Goal: Transaction & Acquisition: Purchase product/service

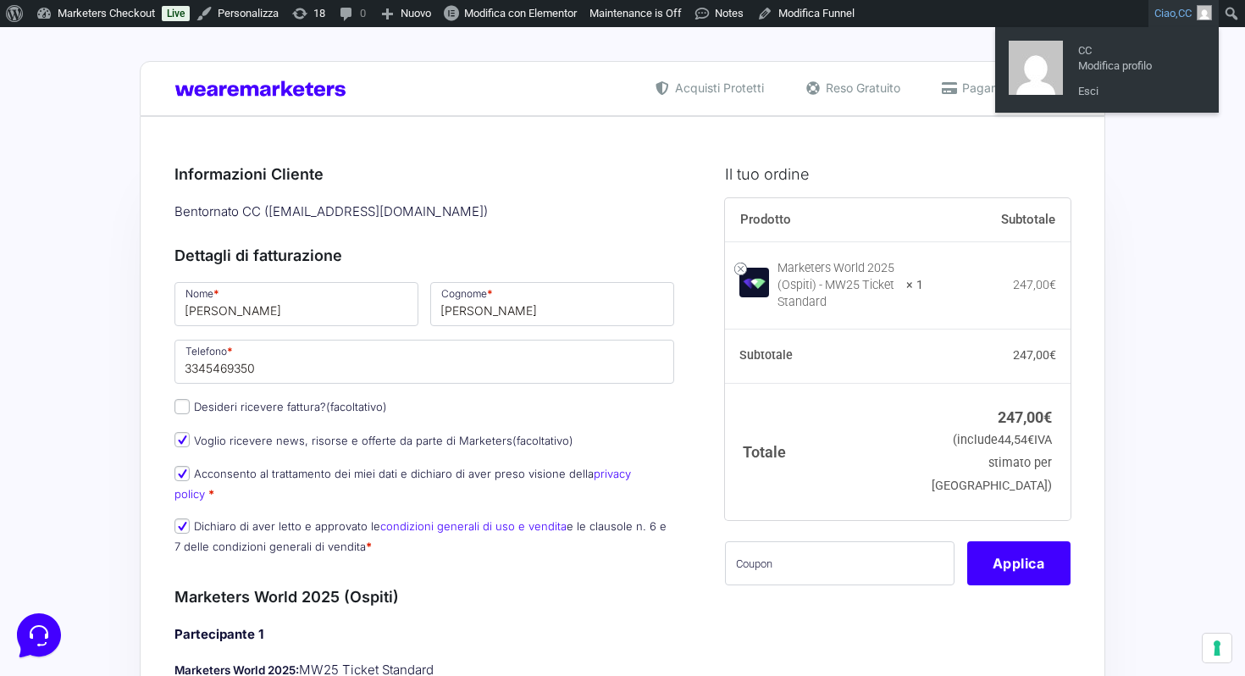
click at [1166, 14] on link "Ciao, CC" at bounding box center [1183, 13] width 70 height 27
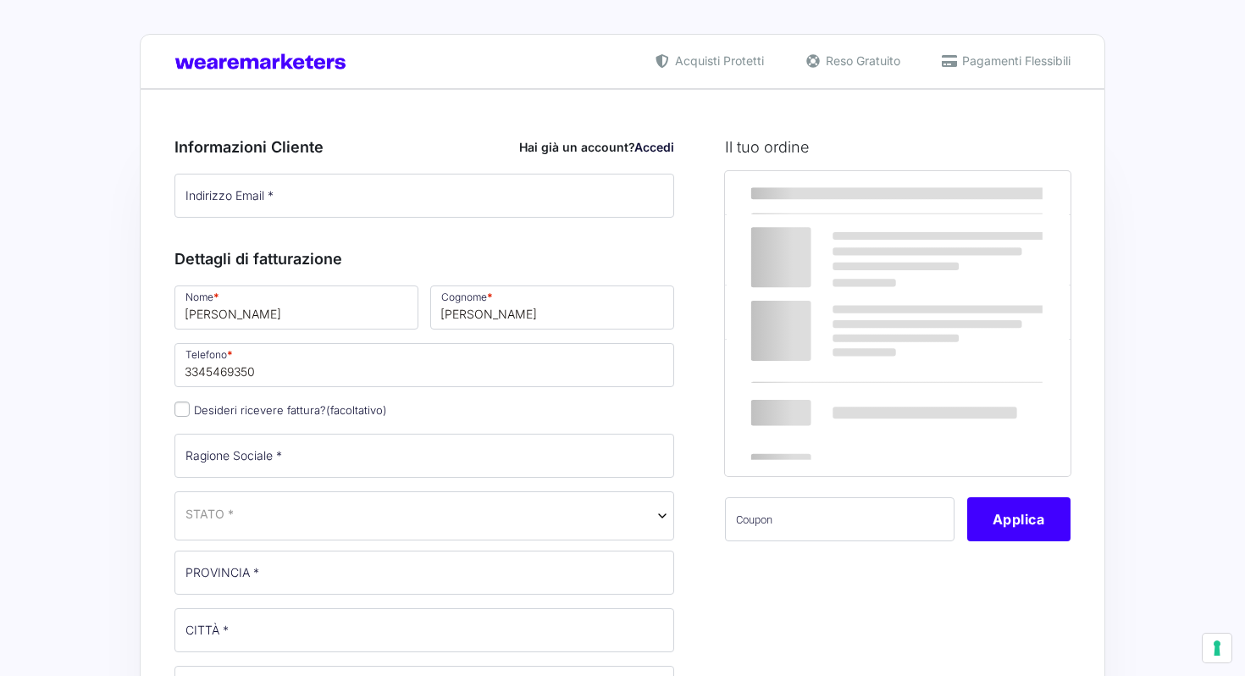
select select
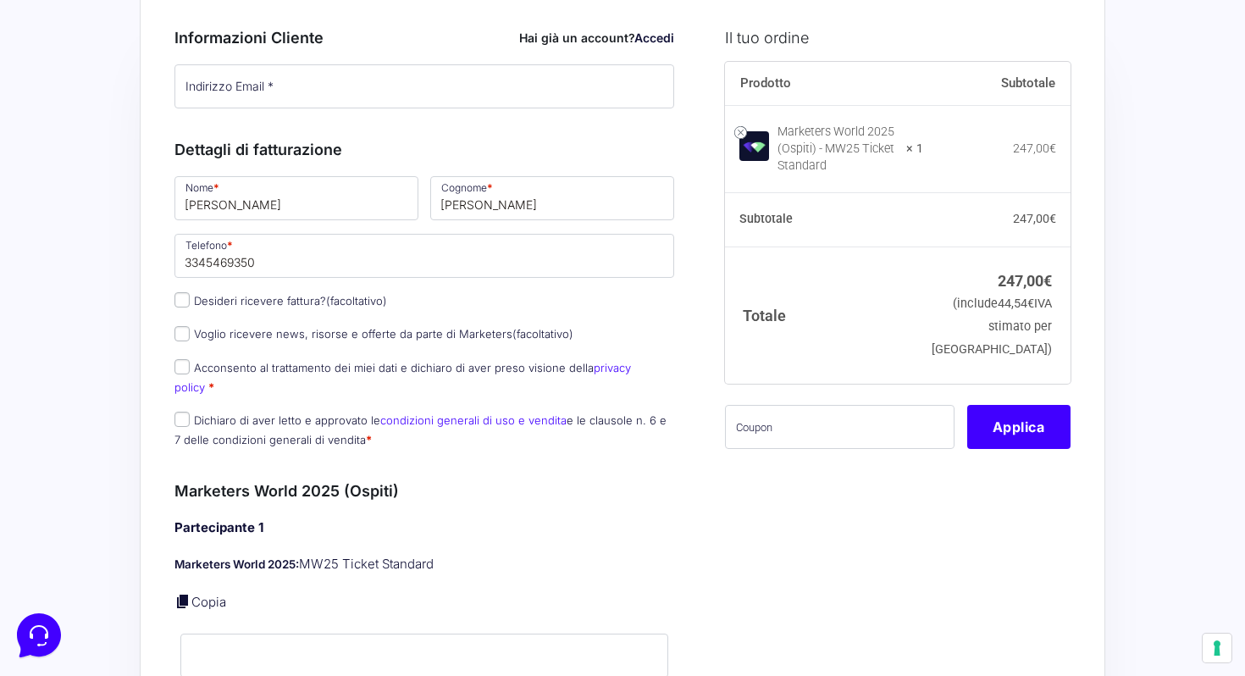
scroll to position [185, 0]
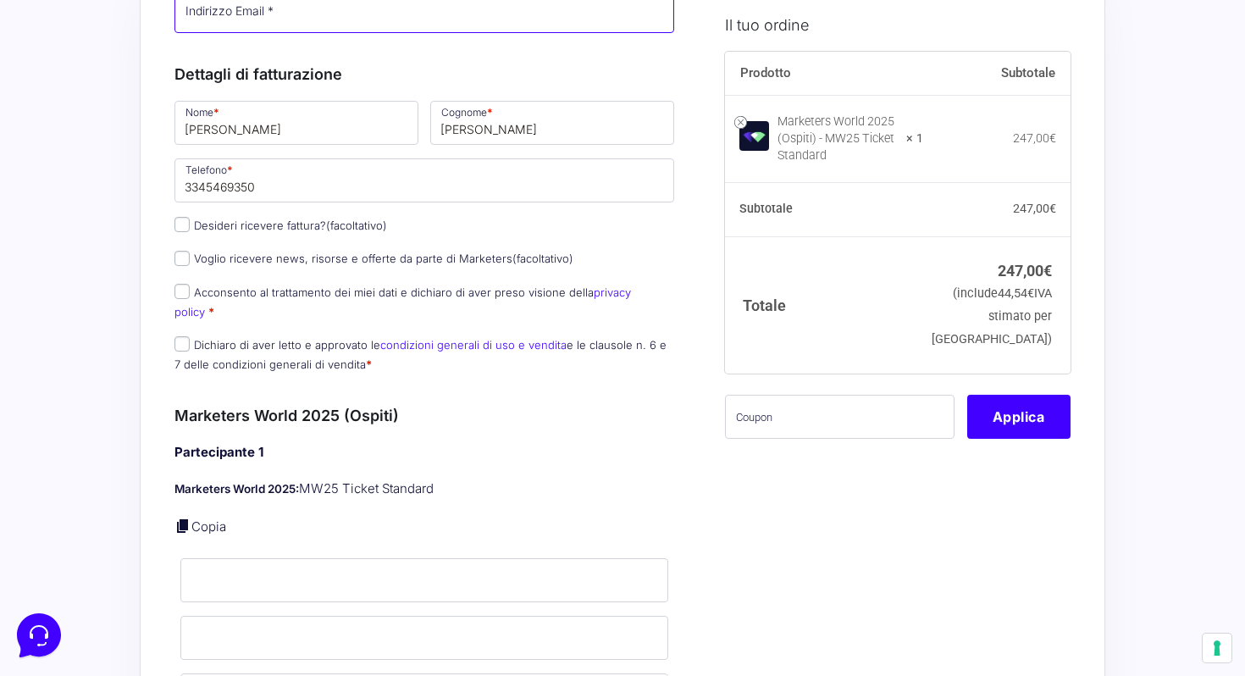
type input "elisagilardoni93@gmail.com"
click at [276, 297] on label "Acconsento al trattamento dei miei dati e dichiaro di aver preso visione della …" at bounding box center [402, 301] width 456 height 33
click at [190, 297] on input "Acconsento al trattamento dei miei dati e dichiaro di aver preso visione della …" at bounding box center [181, 291] width 15 height 15
checkbox input "true"
click at [185, 336] on input "Dichiaro di aver letto e approvato le condizioni generali di uso e vendita e le…" at bounding box center [181, 343] width 15 height 15
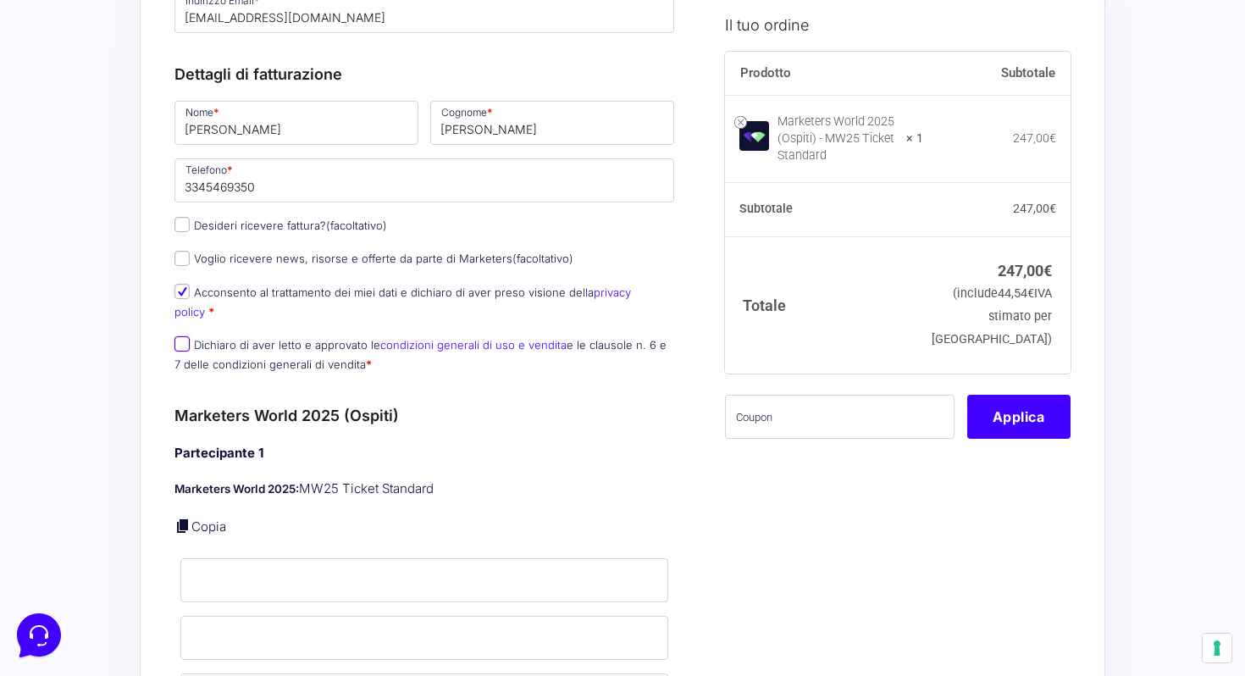
checkbox input "true"
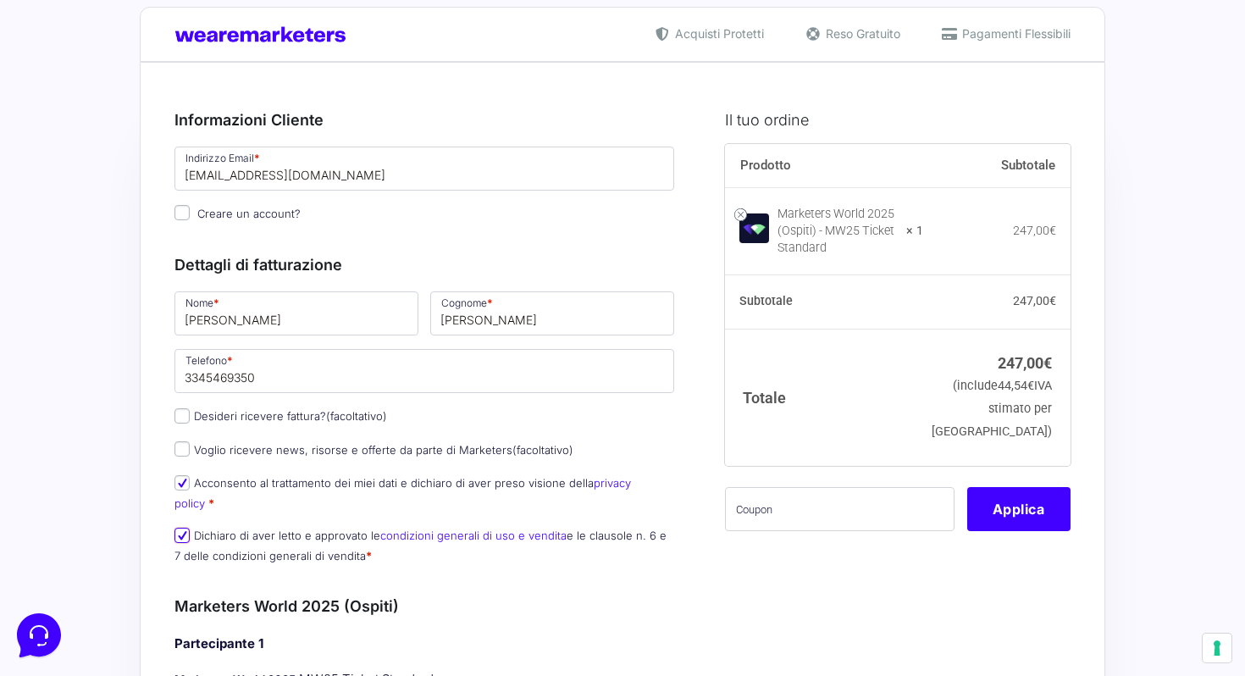
scroll to position [0, 0]
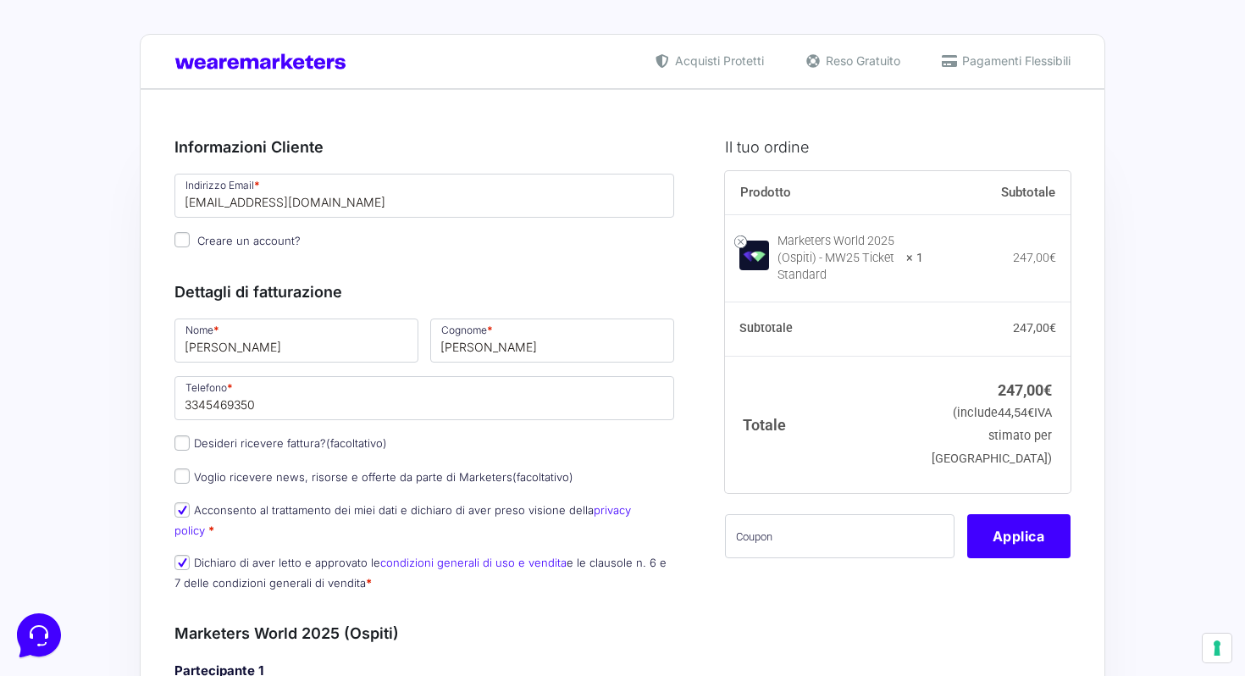
click at [886, 268] on div "Marketers World 2025 (Ospiti) - MW25 Ticket Standard" at bounding box center [836, 258] width 119 height 51
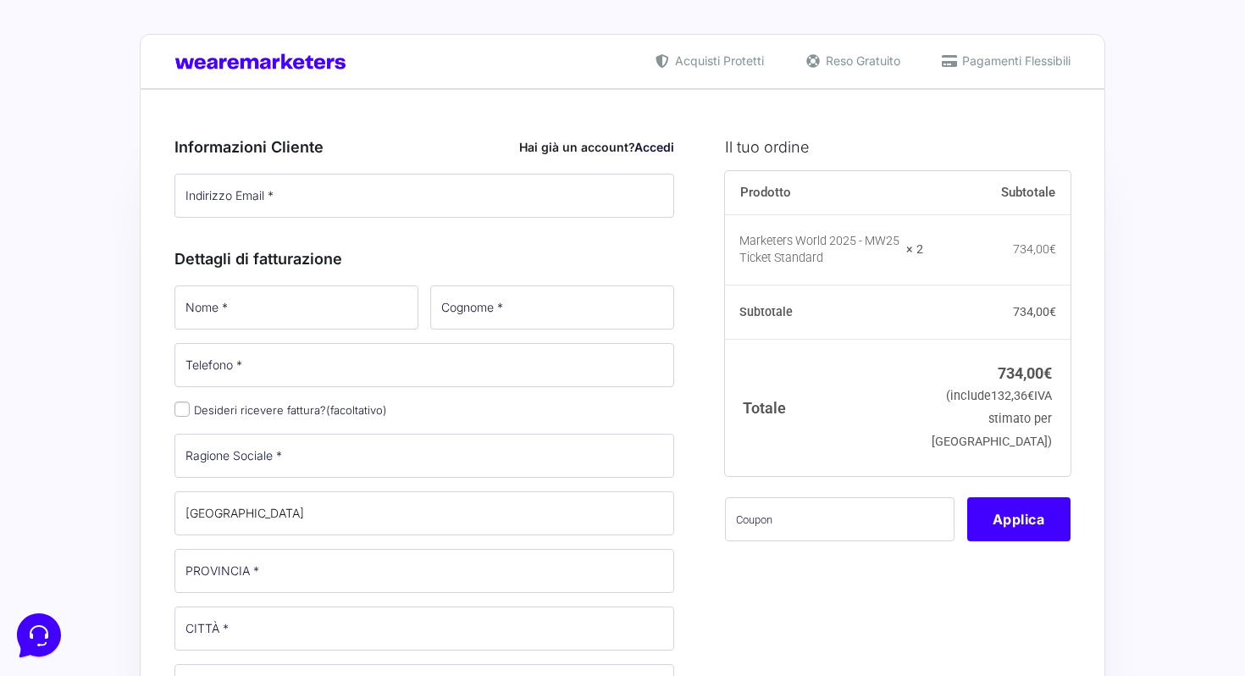
type input "elisagilardoni93@gmail.com"
type input "Elisa"
type input "Gilardoni"
type input "3345469350"
select select
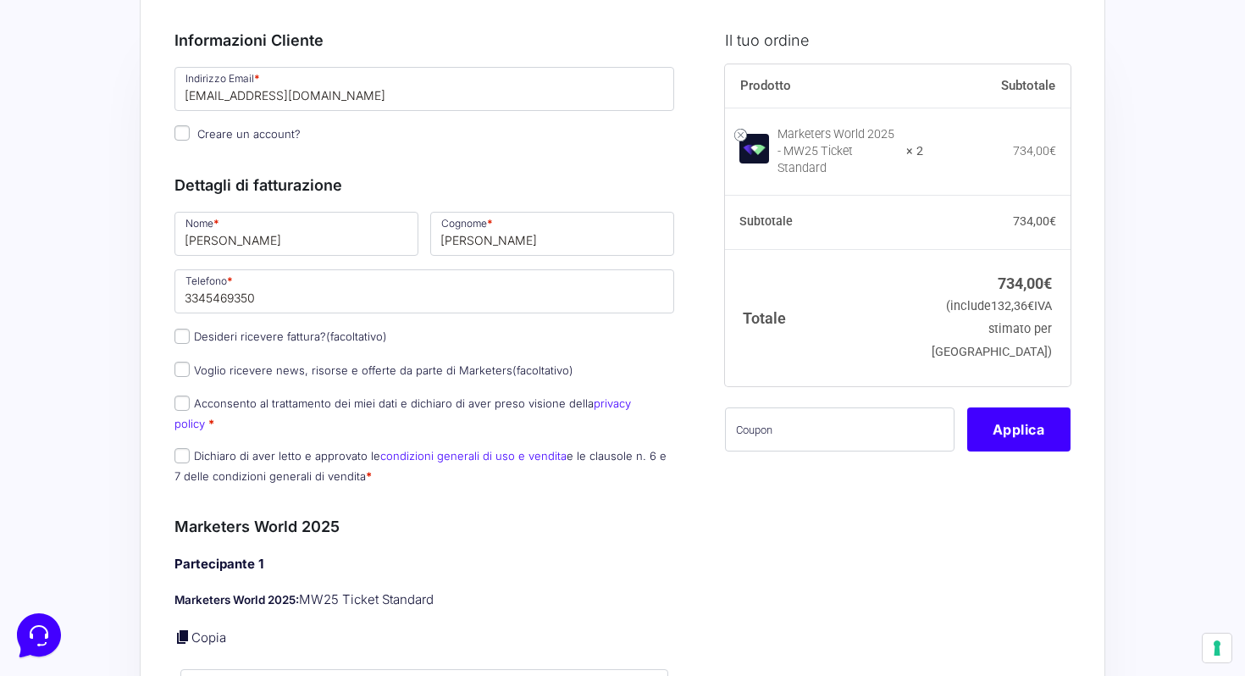
scroll to position [108, 0]
click at [185, 402] on input "Acconsento al trattamento dei miei dati e dichiaro di aver preso visione della …" at bounding box center [181, 402] width 15 height 15
checkbox input "true"
click at [186, 447] on input "Dichiaro di aver letto e approvato le condizioni generali di uso e vendita e le…" at bounding box center [181, 454] width 15 height 15
checkbox input "true"
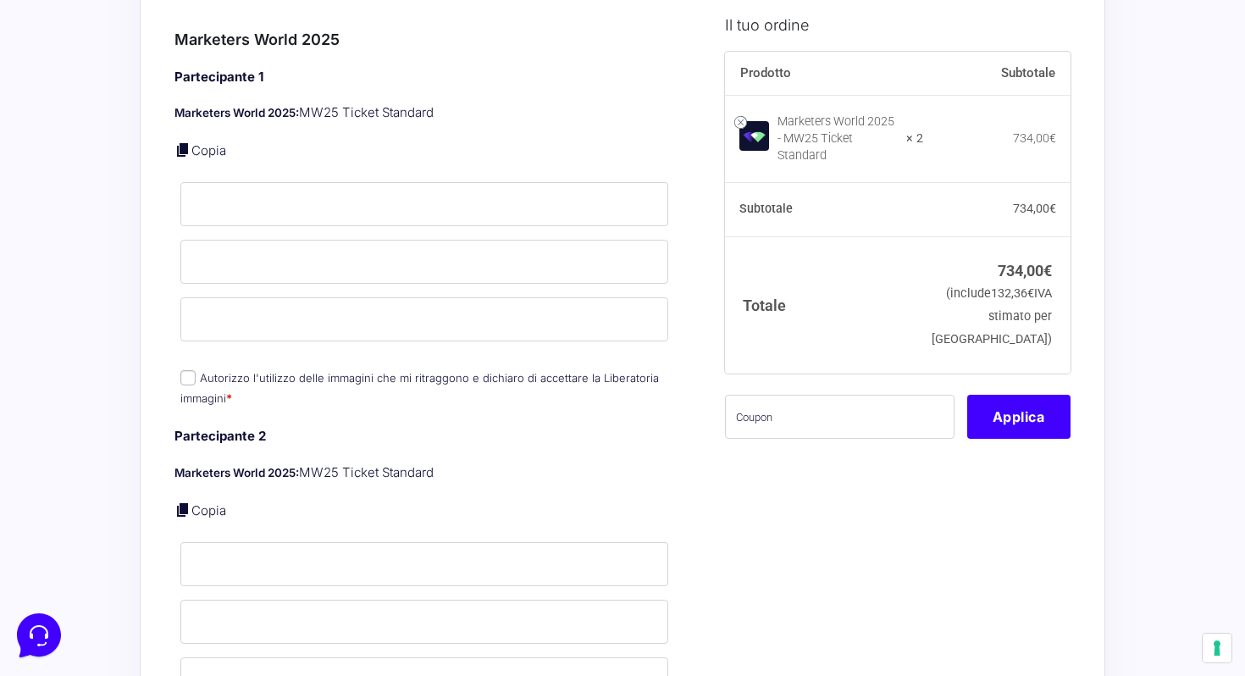
scroll to position [593, 0]
click at [278, 185] on input "Nome *" at bounding box center [424, 205] width 488 height 44
type input "Valerio"
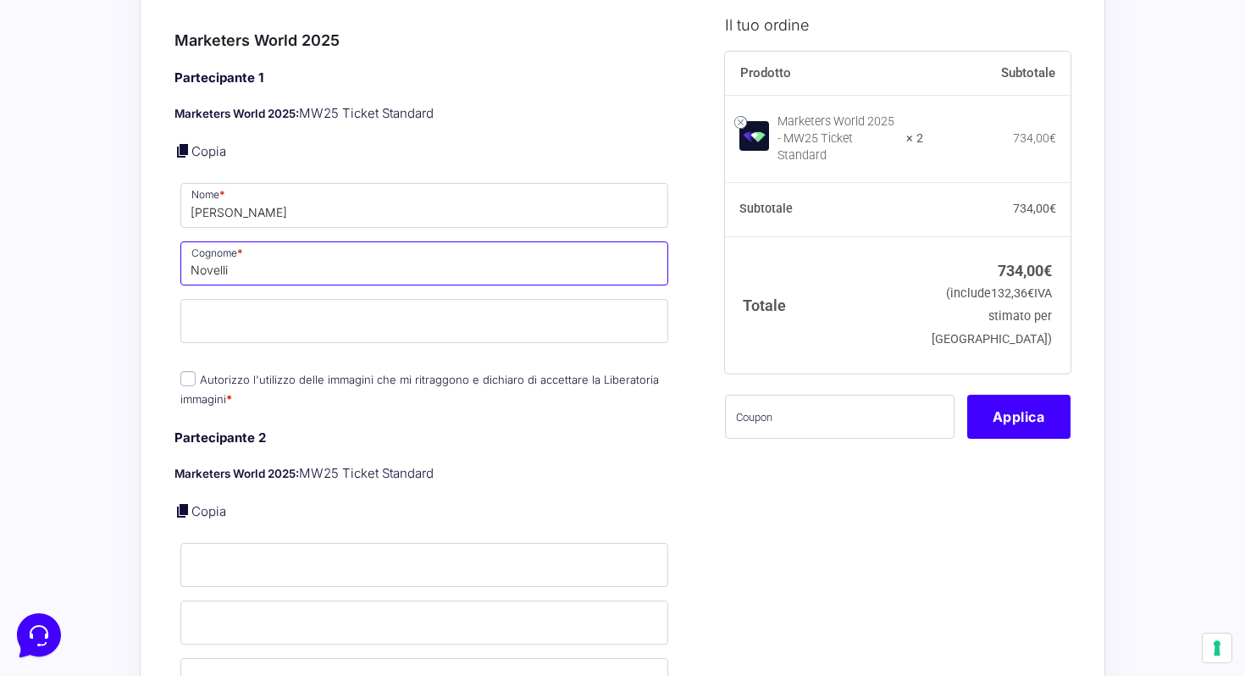
type input "Novelli"
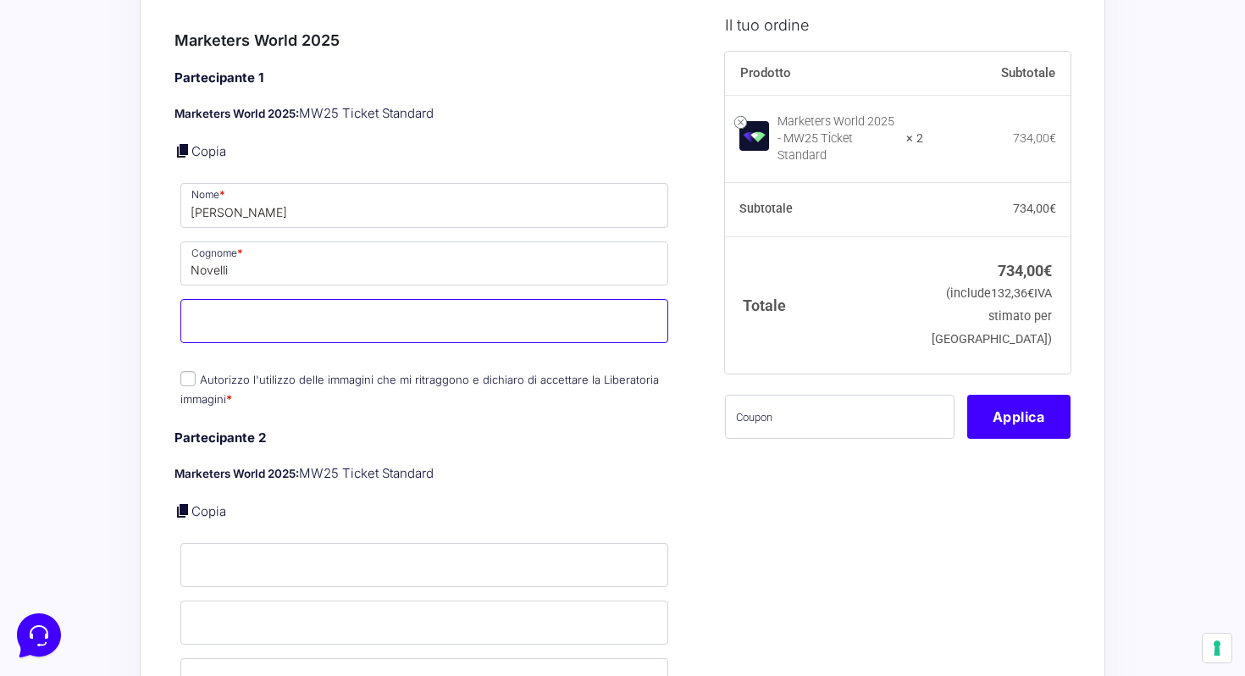
click at [293, 318] on input "Email *" at bounding box center [424, 321] width 488 height 44
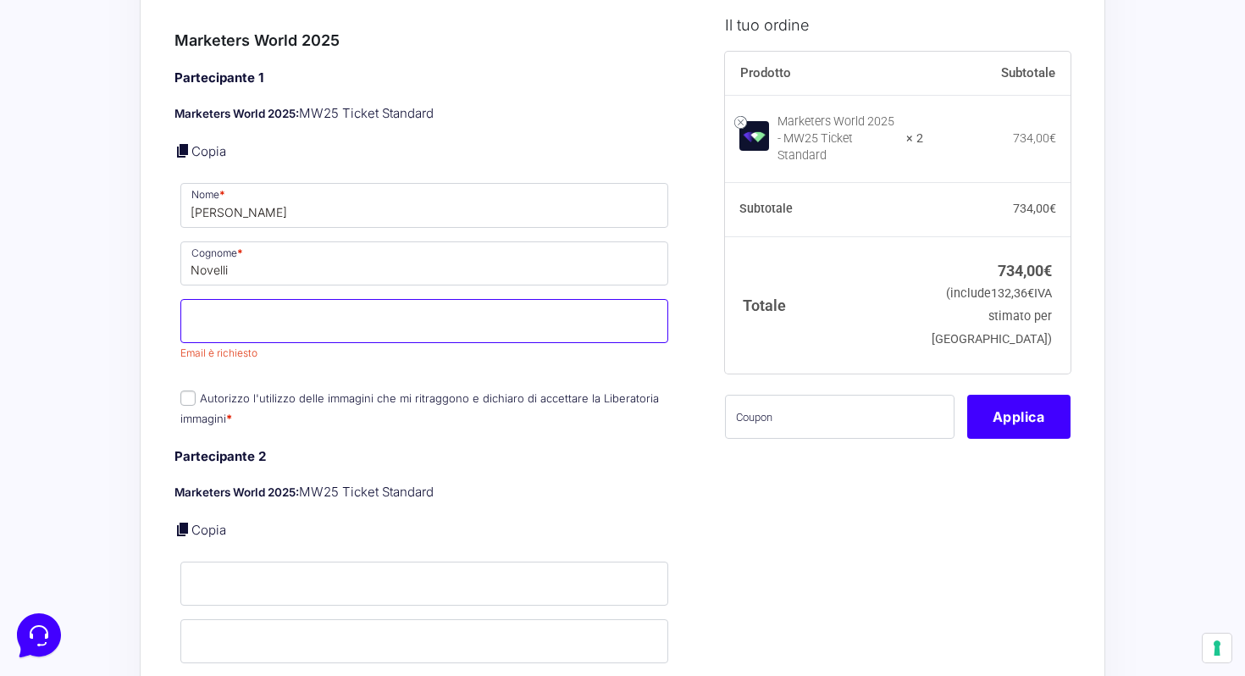
paste input "valerio.novelli@gmail.com"
type input "valerio.novelli@gmail.com"
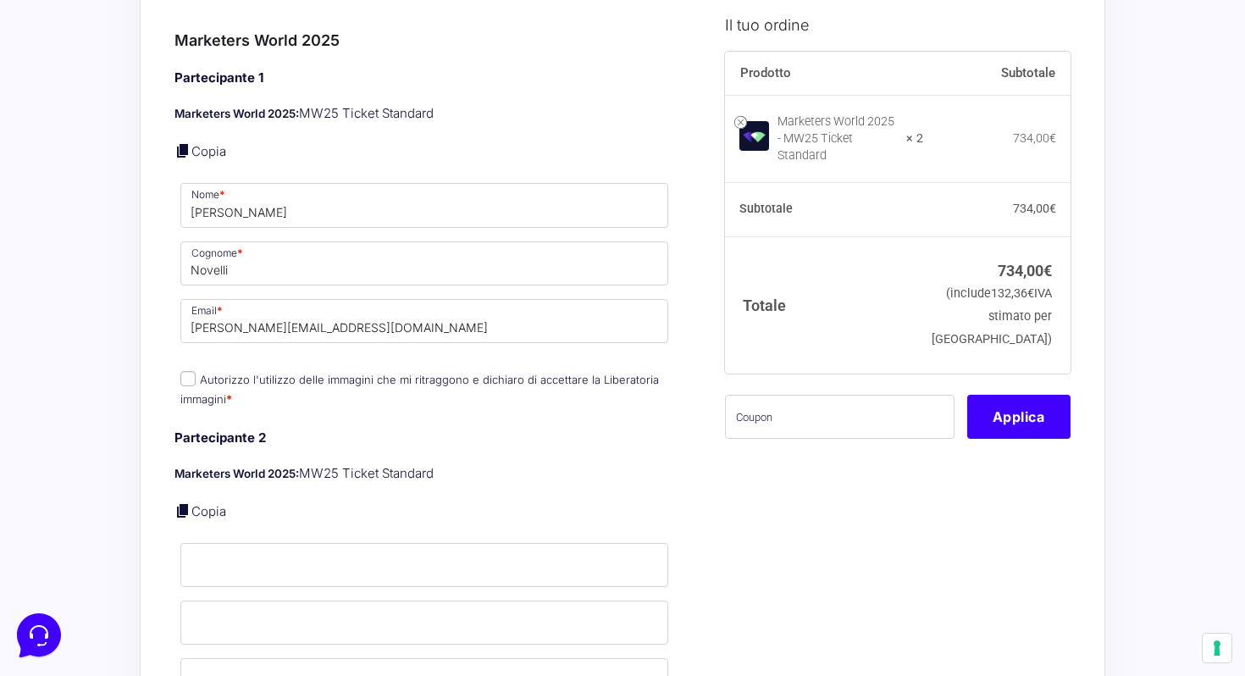
click at [189, 382] on label "Autorizzo l'utilizzo delle immagini che mi ritraggono e dichiaro di accettare l…" at bounding box center [419, 389] width 478 height 33
click at [189, 382] on input "Autorizzo l'utilizzo delle immagini che mi ritraggono e dichiaro di accettare l…" at bounding box center [187, 378] width 15 height 15
checkbox input "true"
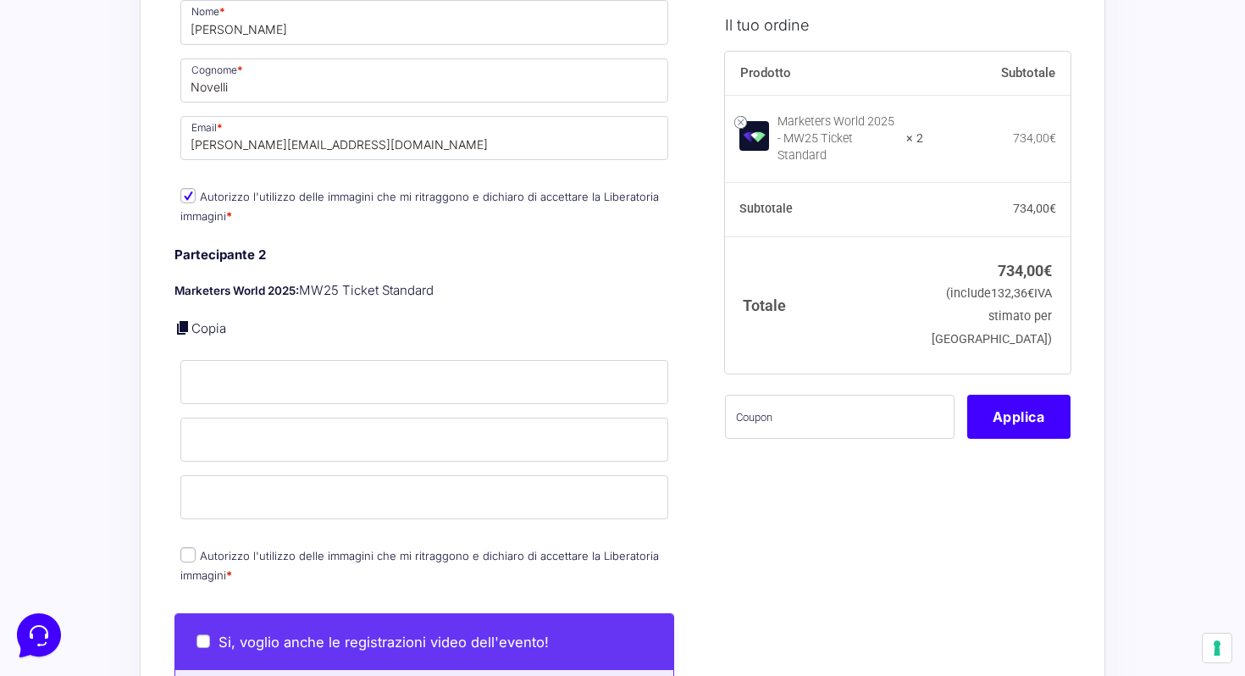
scroll to position [782, 0]
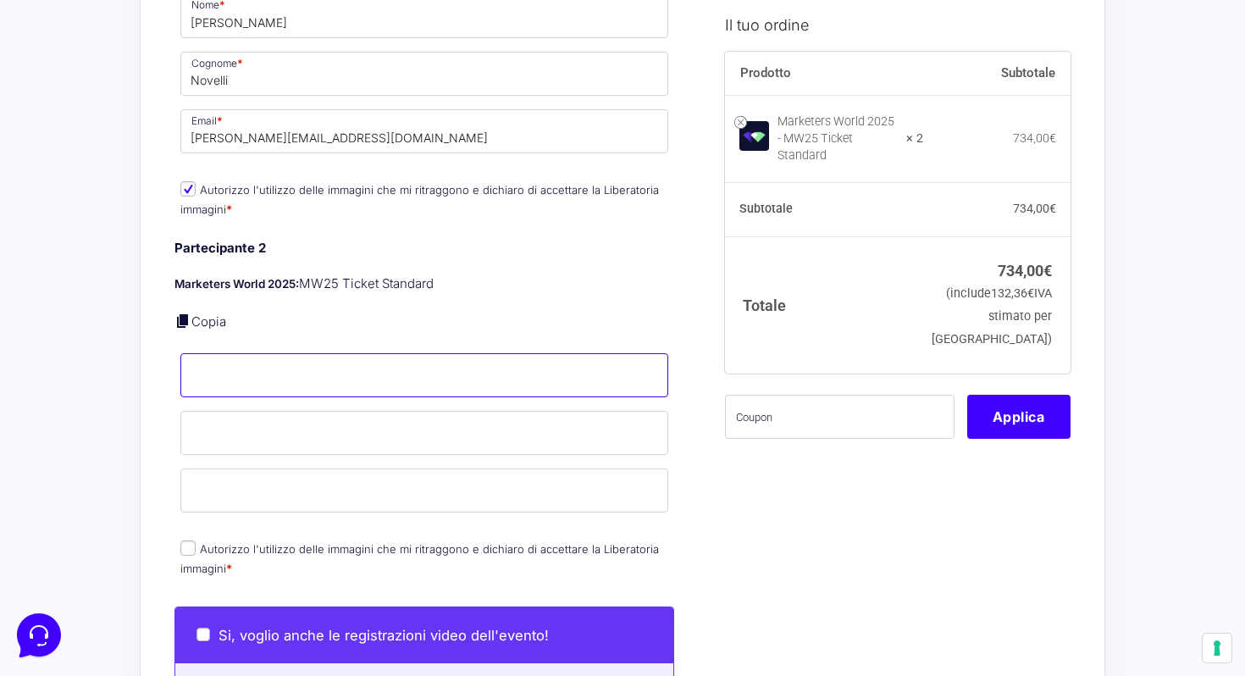
click at [229, 364] on input "Nome *" at bounding box center [424, 375] width 488 height 44
type input "Viviana"
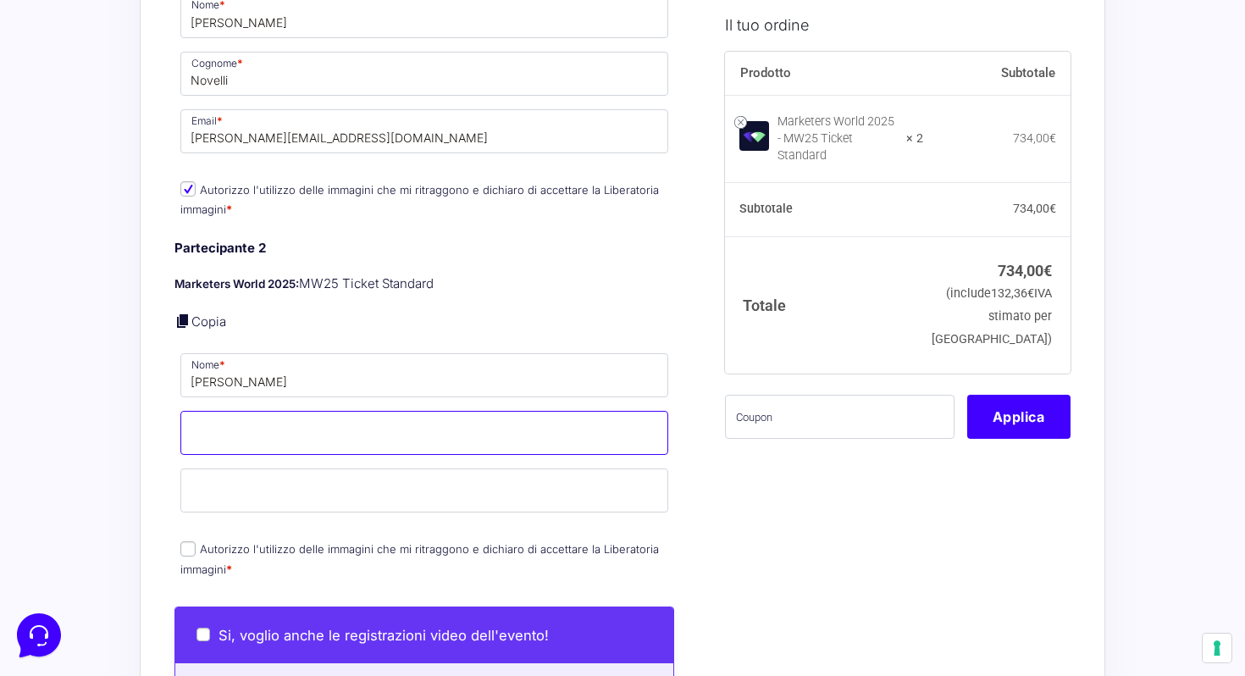
click at [305, 428] on input "Cognome *" at bounding box center [424, 433] width 488 height 44
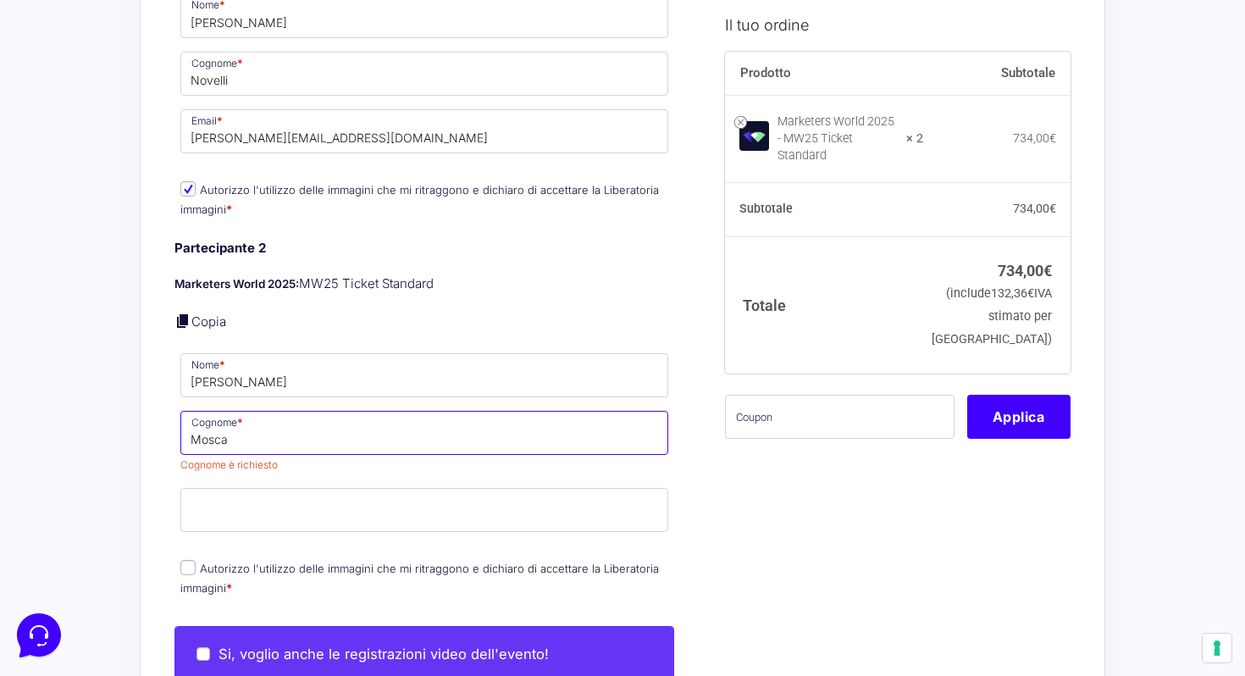
type input "Mosca"
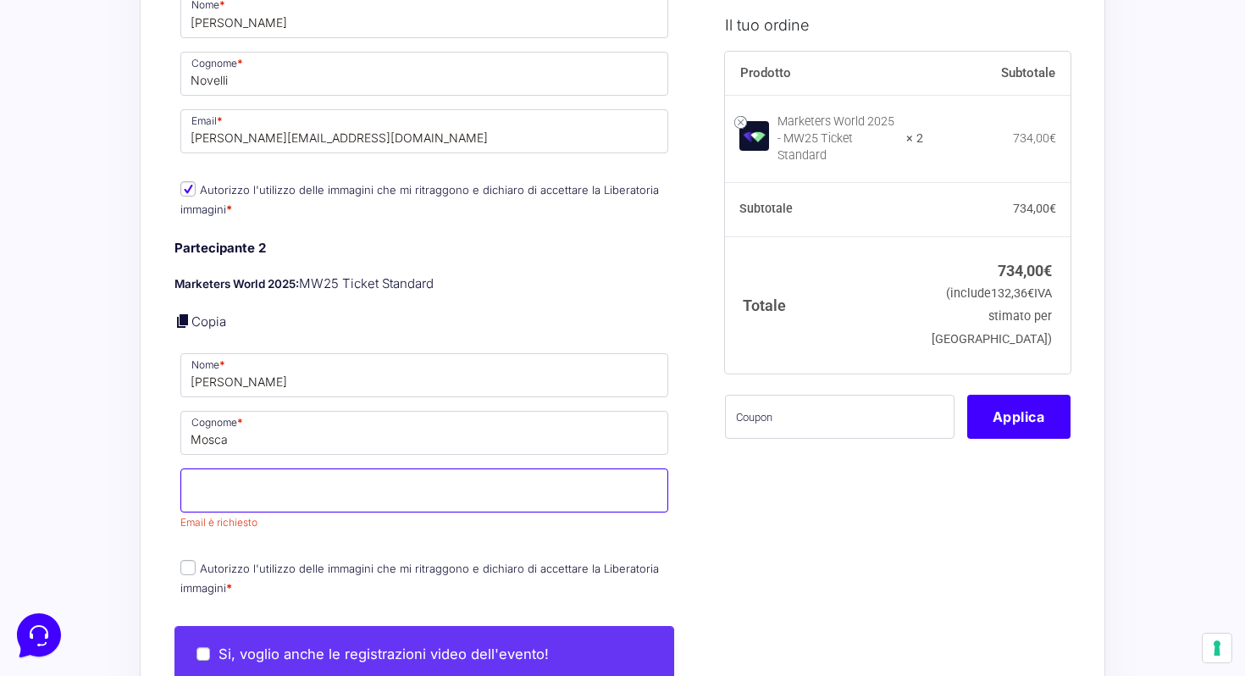
paste input "vivianamosc@gmail.com"
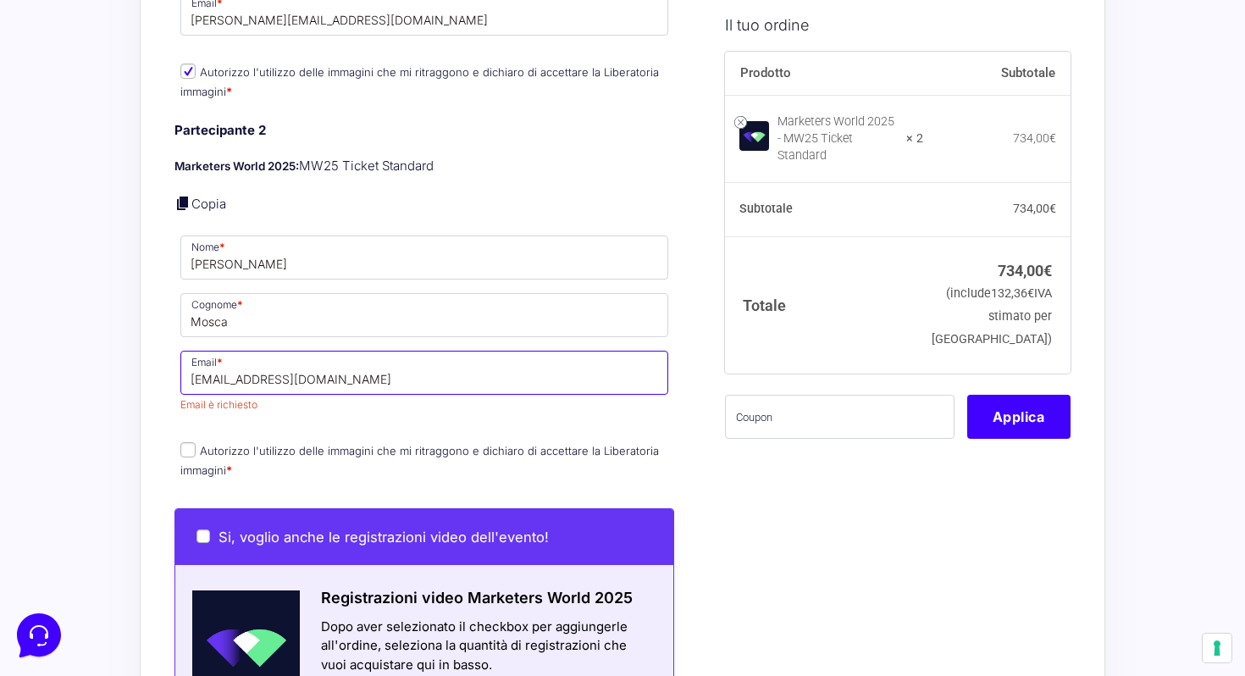
scroll to position [901, 0]
type input "vivianamosc@gmail.com"
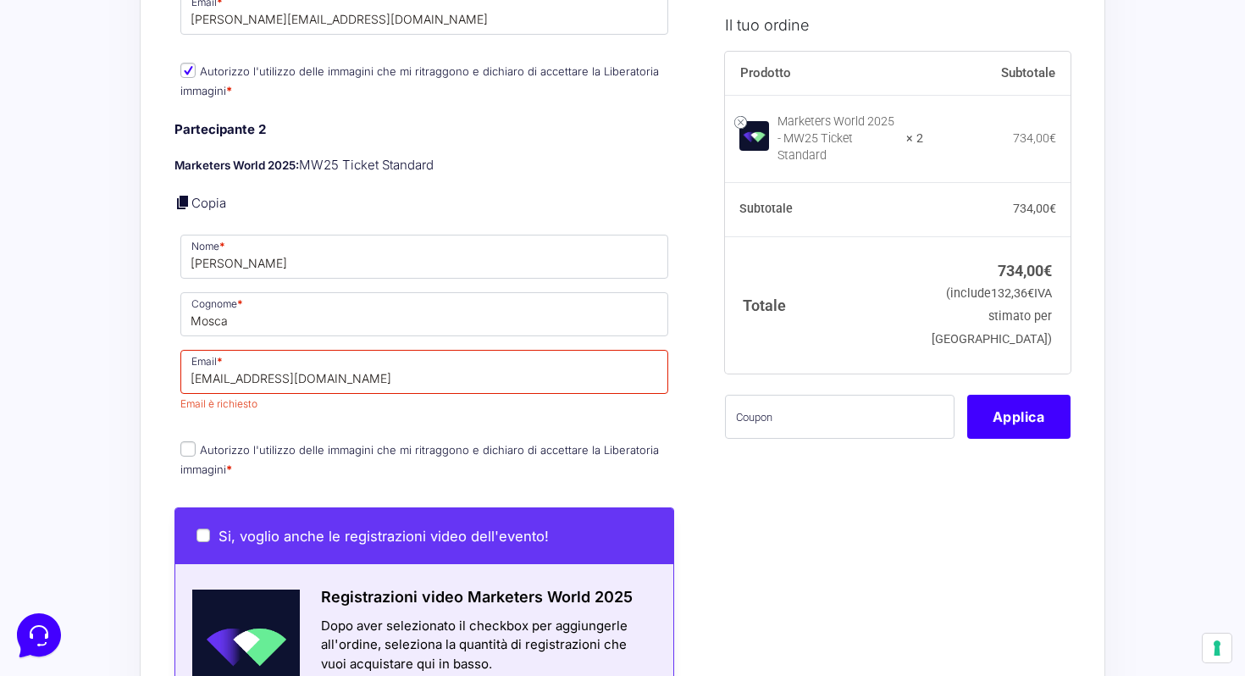
click at [189, 443] on label "Autorizzo l'utilizzo delle immagini che mi ritraggono e dichiaro di accettare l…" at bounding box center [419, 459] width 478 height 33
click at [189, 441] on input "Autorizzo l'utilizzo delle immagini che mi ritraggono e dichiaro di accettare l…" at bounding box center [187, 448] width 15 height 15
checkbox input "true"
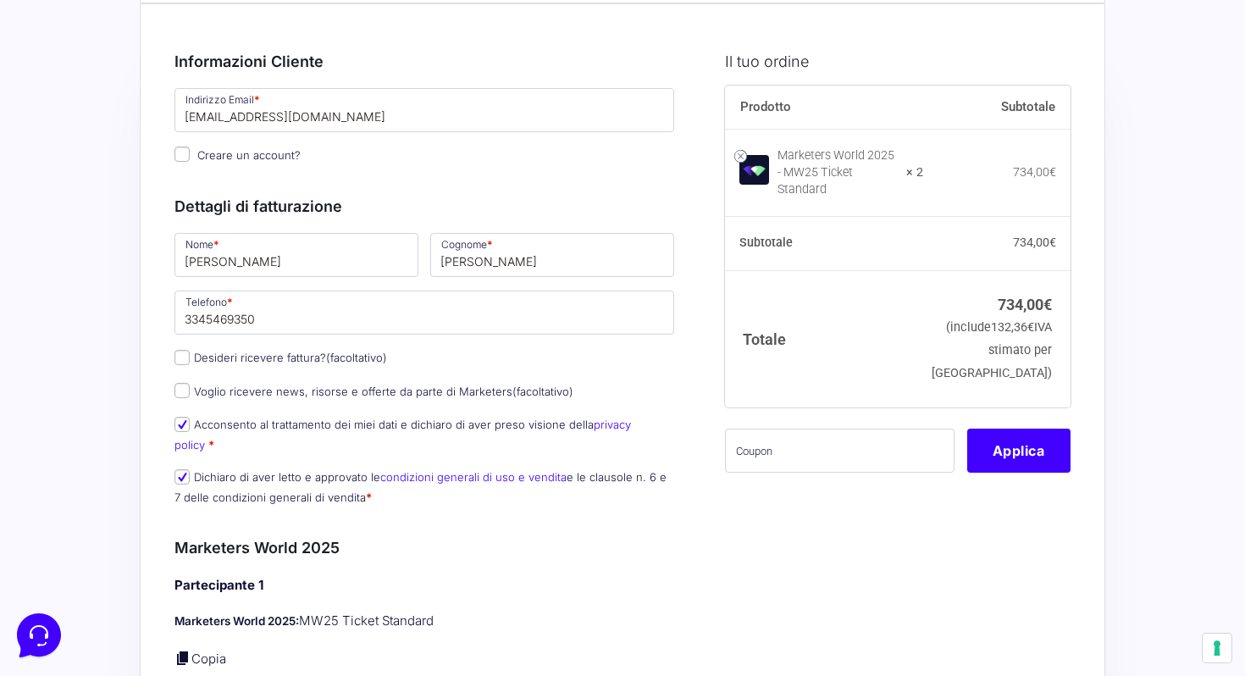
scroll to position [0, 0]
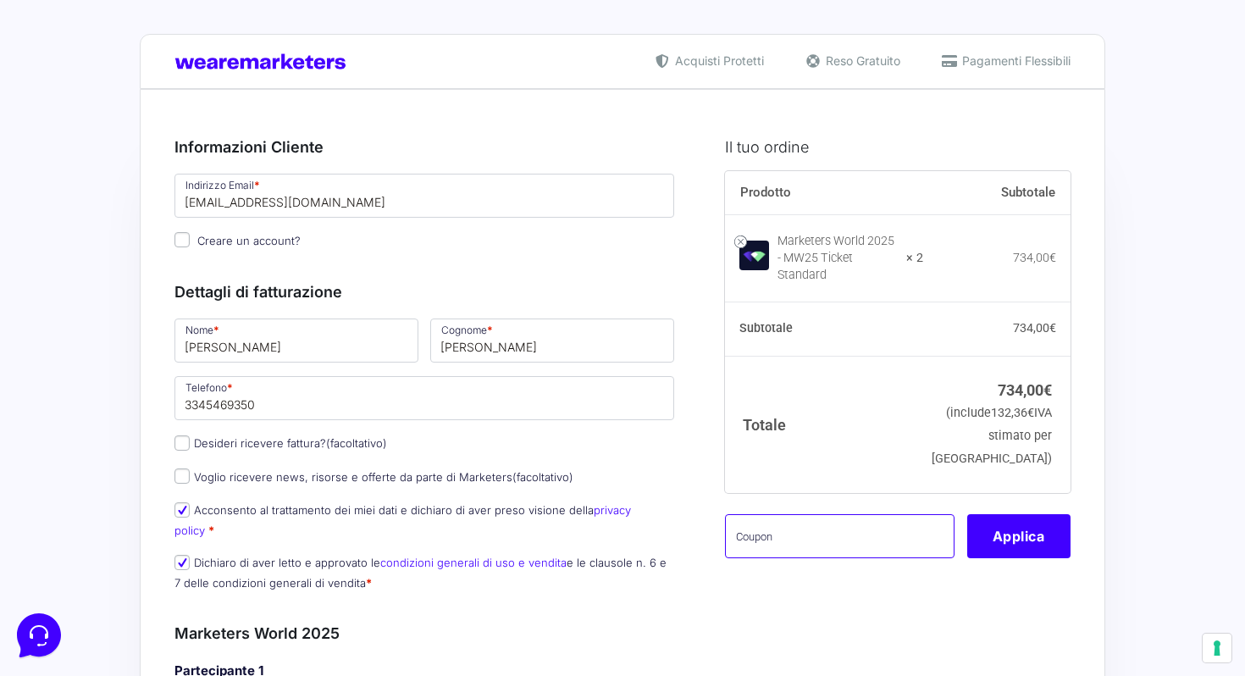
click at [802, 543] on input "text" at bounding box center [839, 536] width 229 height 44
paste input "MW25Partner"
type input "MW25Family"
click at [1025, 556] on button "Applica" at bounding box center [1018, 536] width 103 height 44
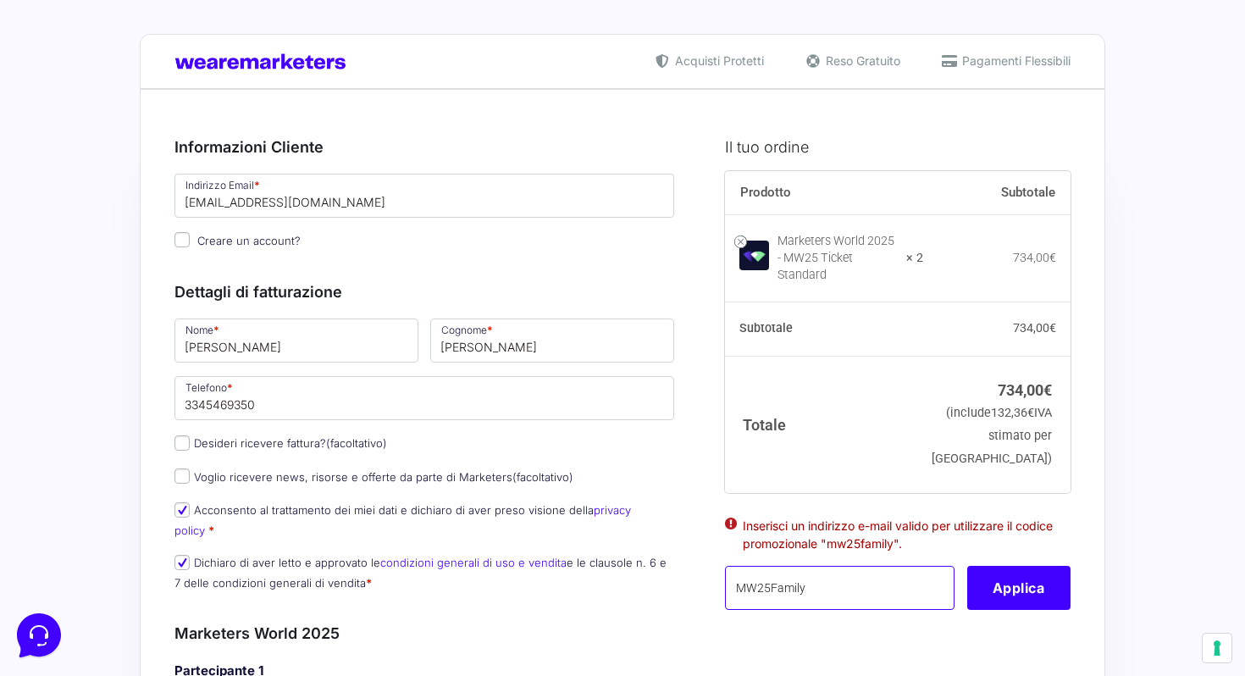
click at [854, 594] on input "MW25Family" at bounding box center [839, 588] width 229 height 44
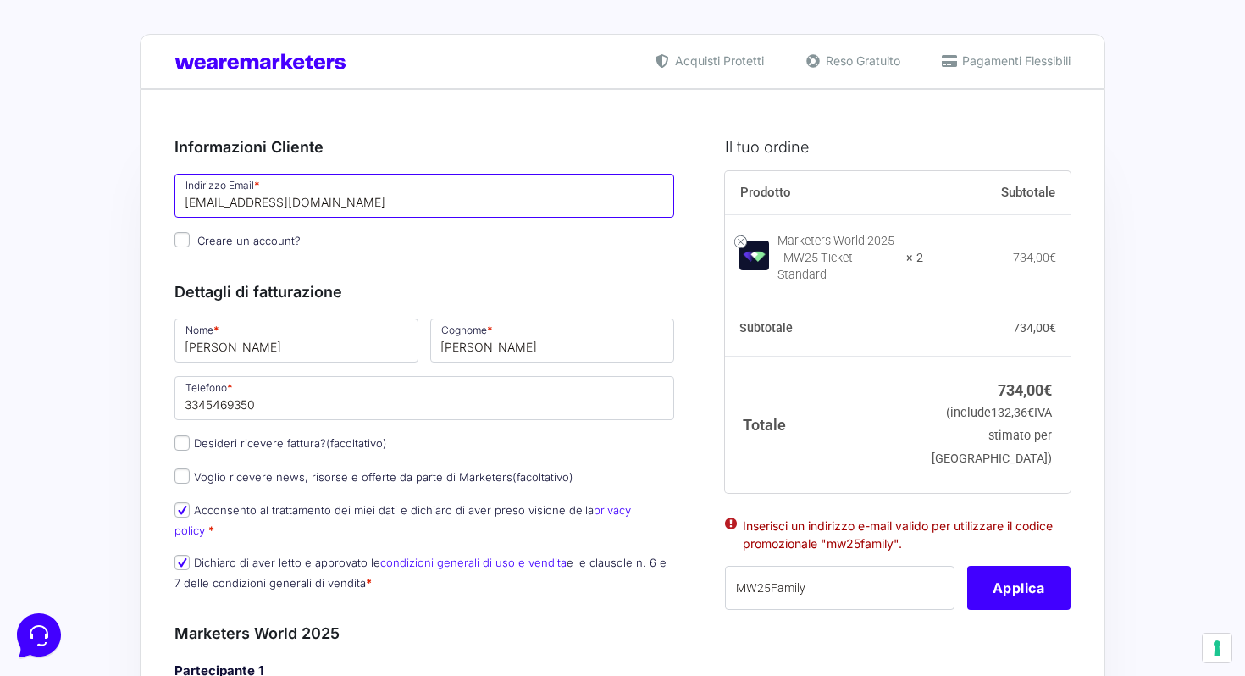
drag, startPoint x: 368, startPoint y: 205, endPoint x: 129, endPoint y: 193, distance: 239.9
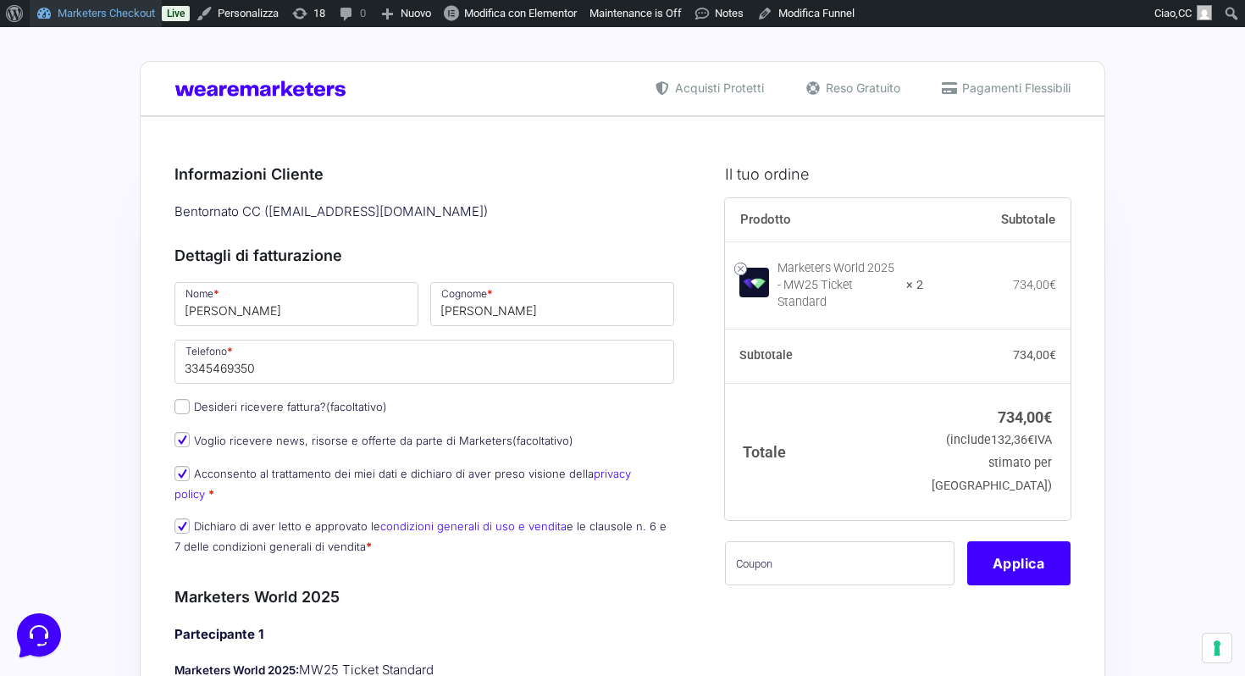
click at [82, 14] on link "Marketers Checkout" at bounding box center [96, 13] width 132 height 27
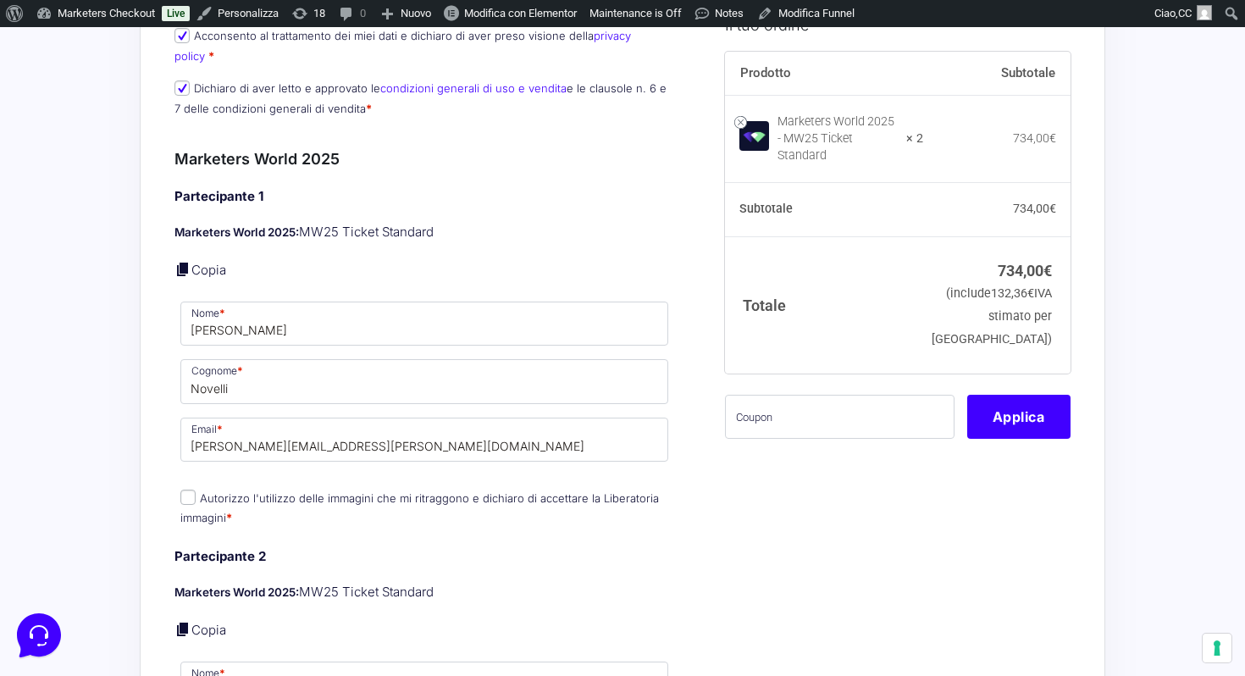
scroll to position [439, 0]
click at [791, 433] on input "text" at bounding box center [839, 416] width 229 height 44
type input "m"
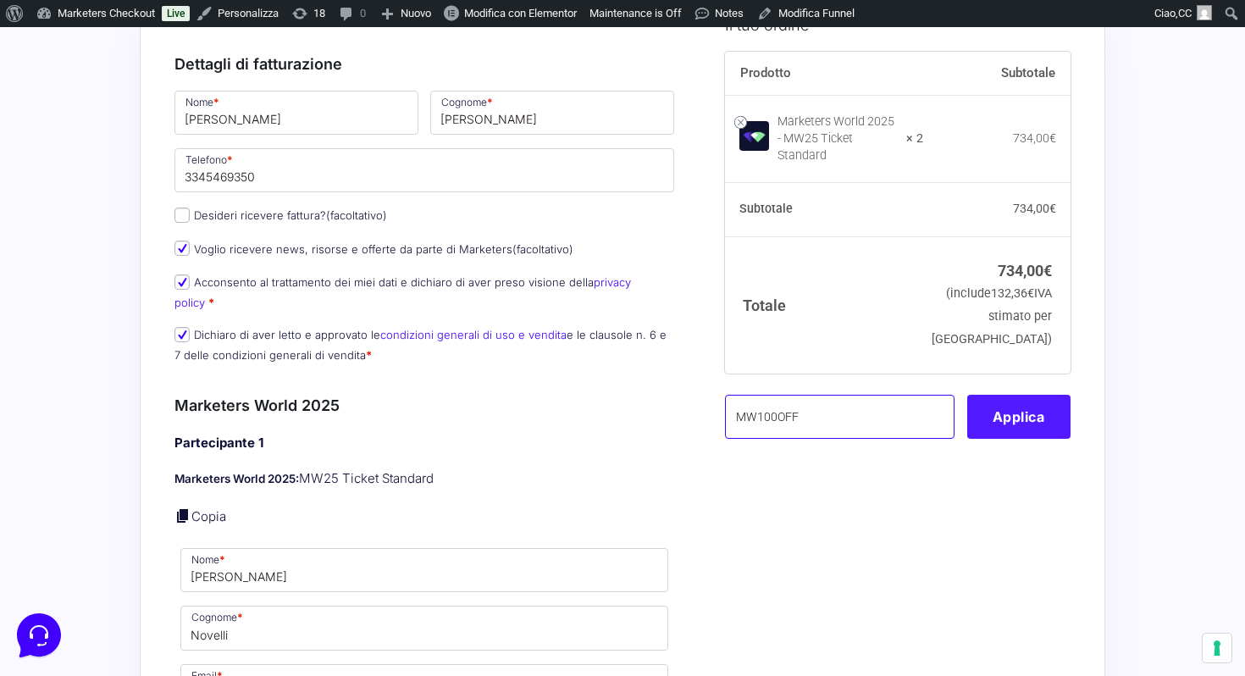
scroll to position [206, 0]
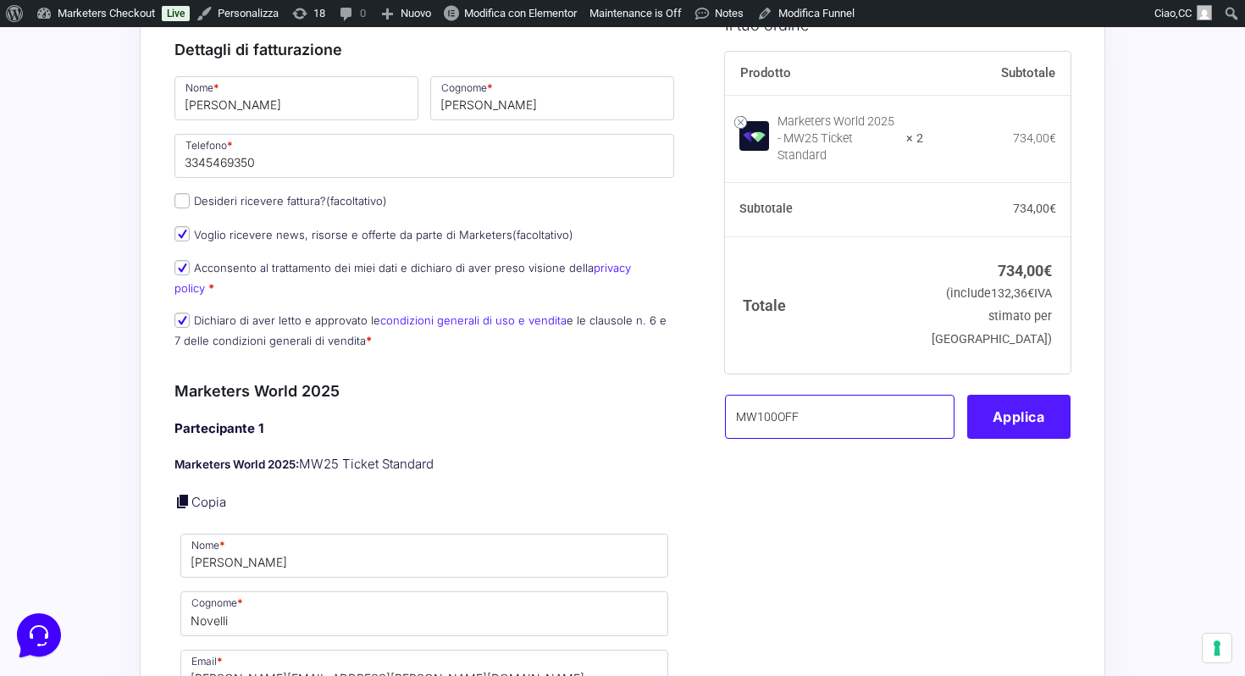
type input "MW100OFF"
click at [1028, 427] on button "Applica" at bounding box center [1018, 416] width 103 height 44
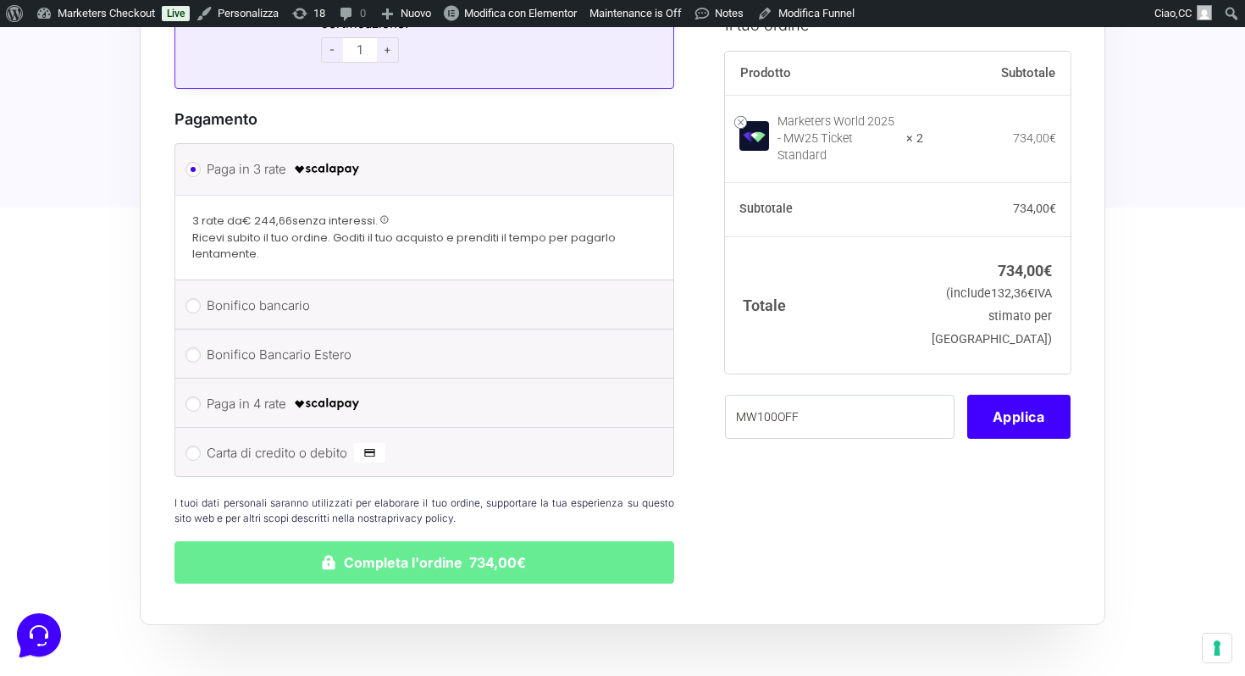
scroll to position [1971, 0]
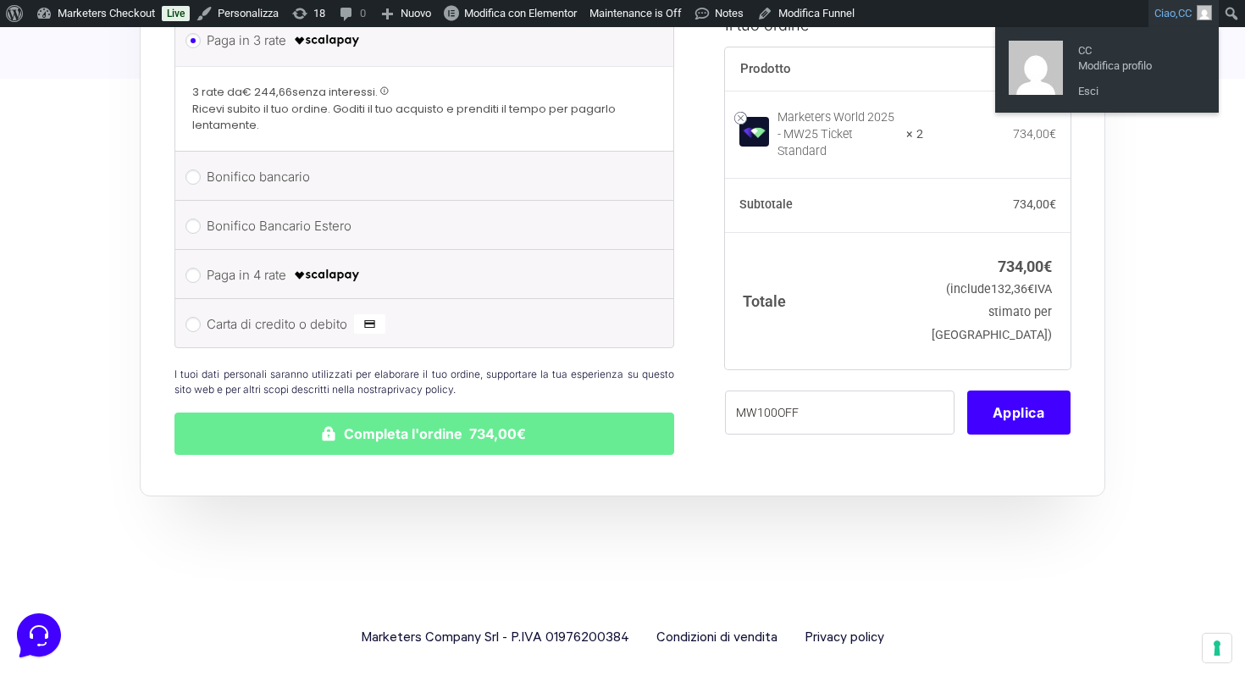
click at [1166, 16] on link "Ciao, CC" at bounding box center [1183, 13] width 70 height 27
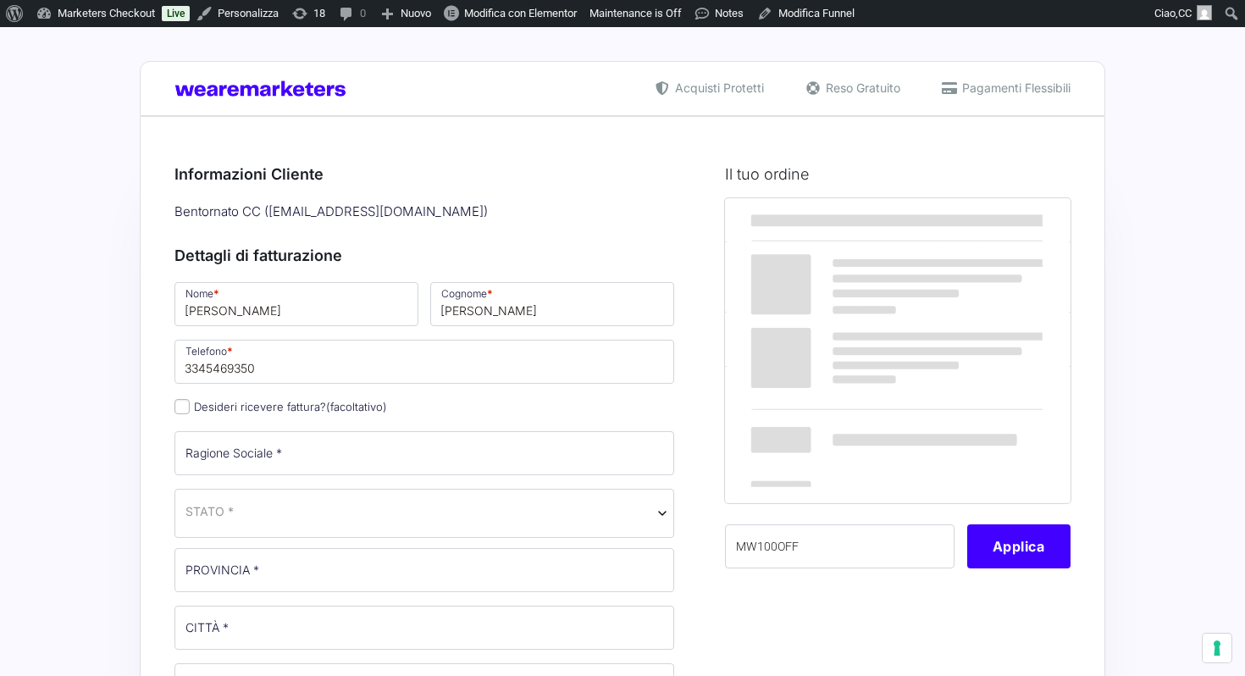
select select
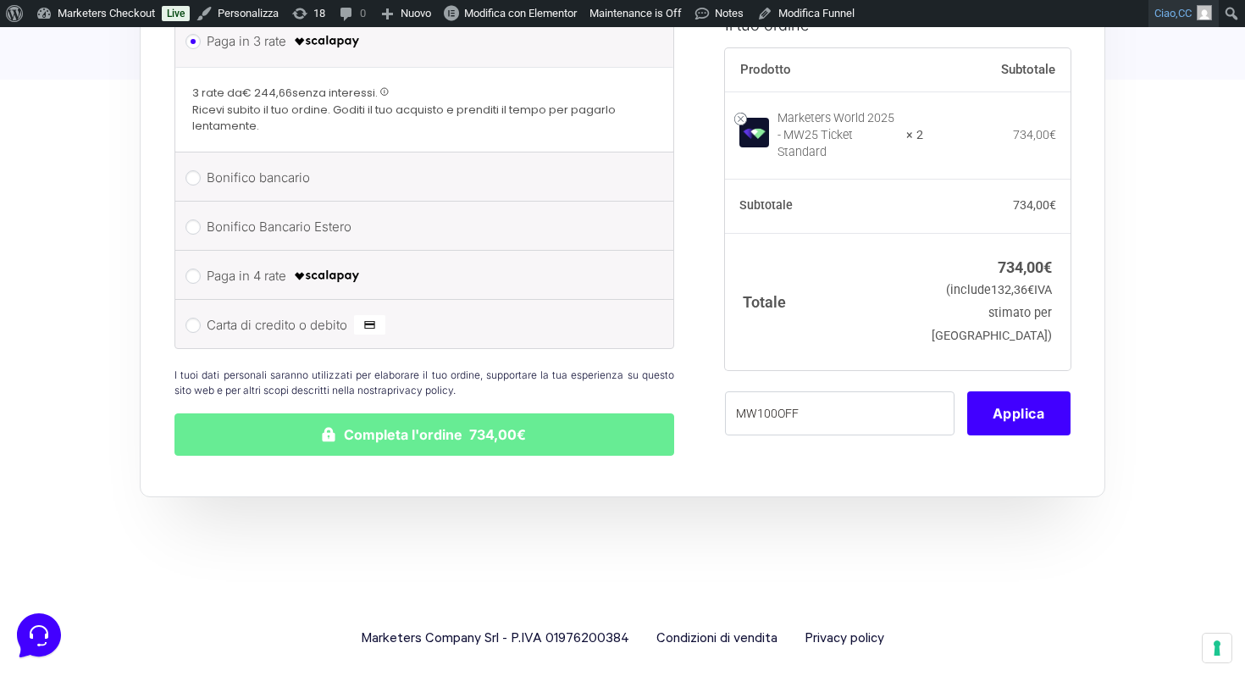
scroll to position [1971, 0]
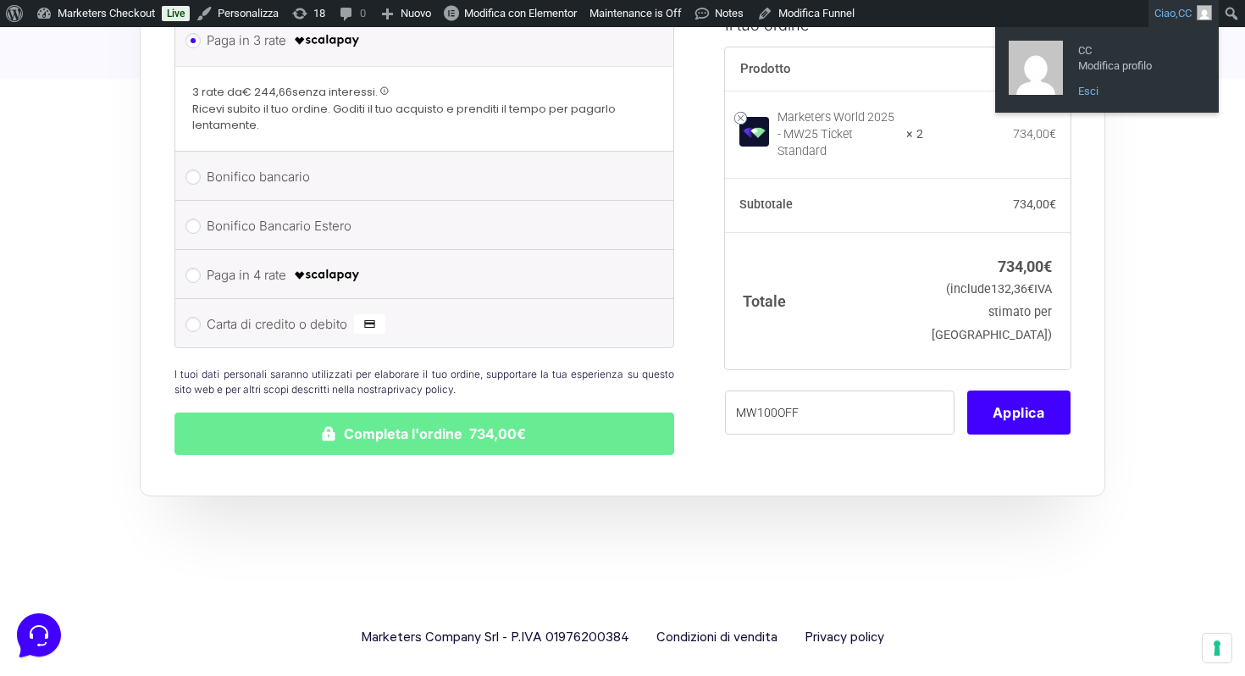
click at [1097, 88] on link "Esci" at bounding box center [1136, 91] width 135 height 22
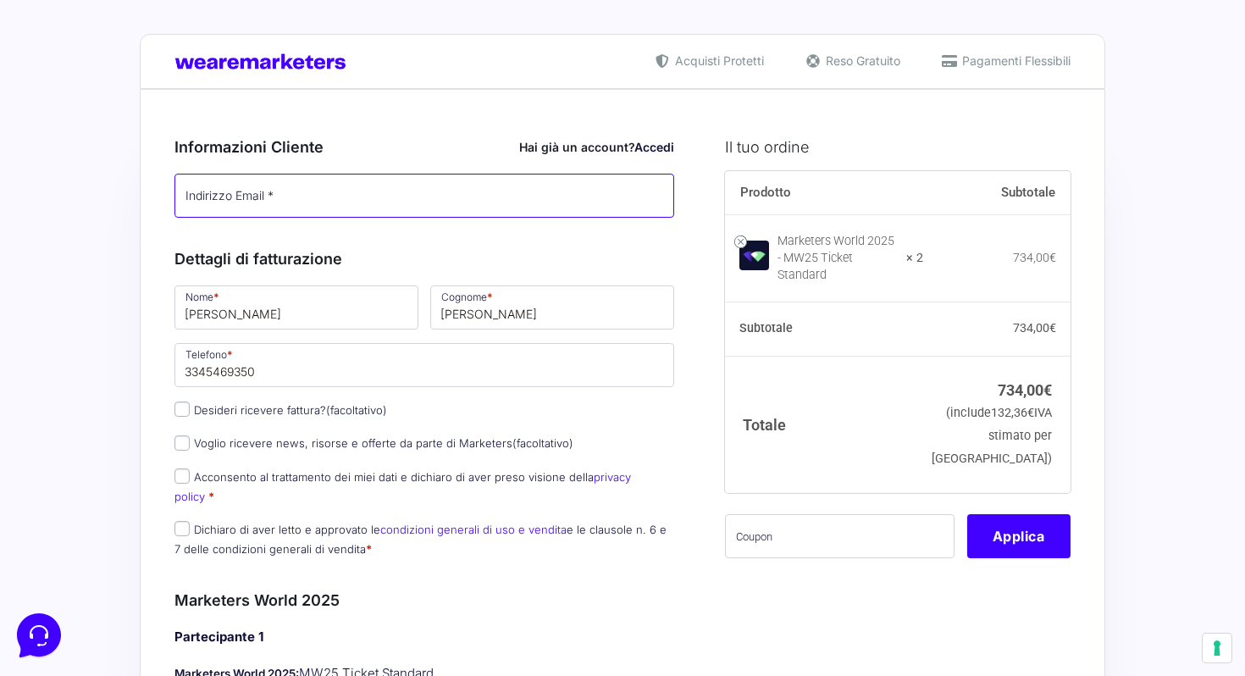
type input "[EMAIL_ADDRESS][DOMAIN_NAME]"
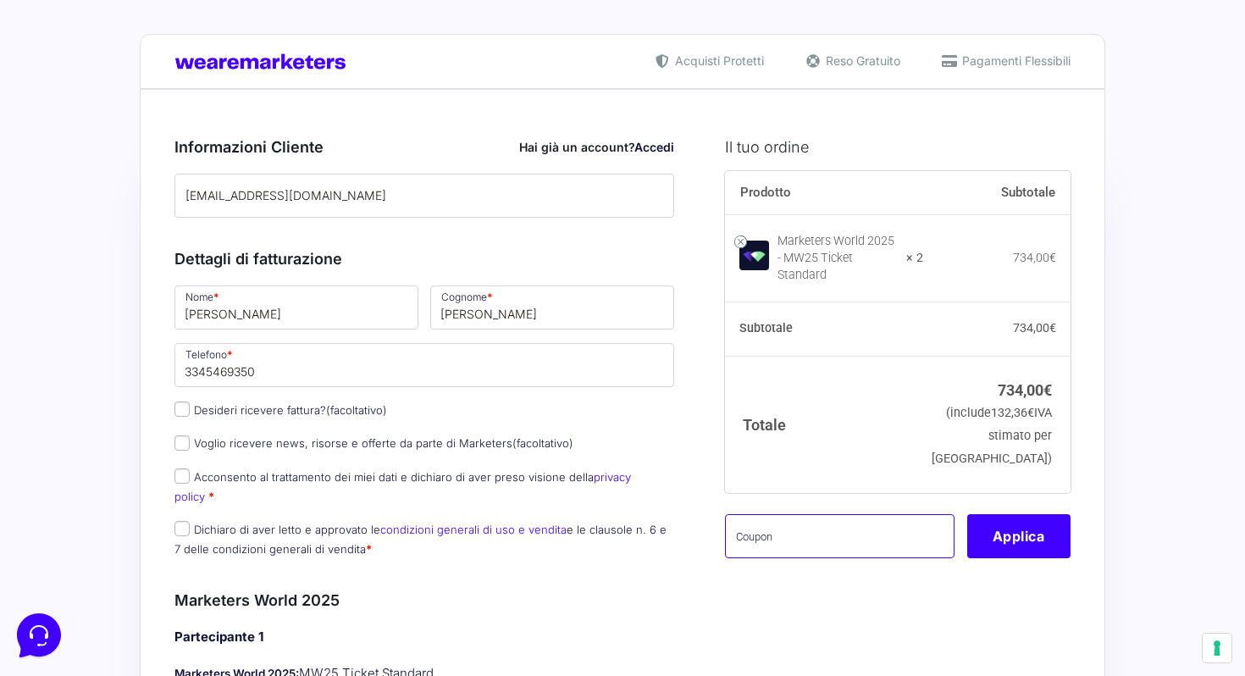
click at [893, 553] on input "text" at bounding box center [839, 536] width 229 height 44
type input "M"
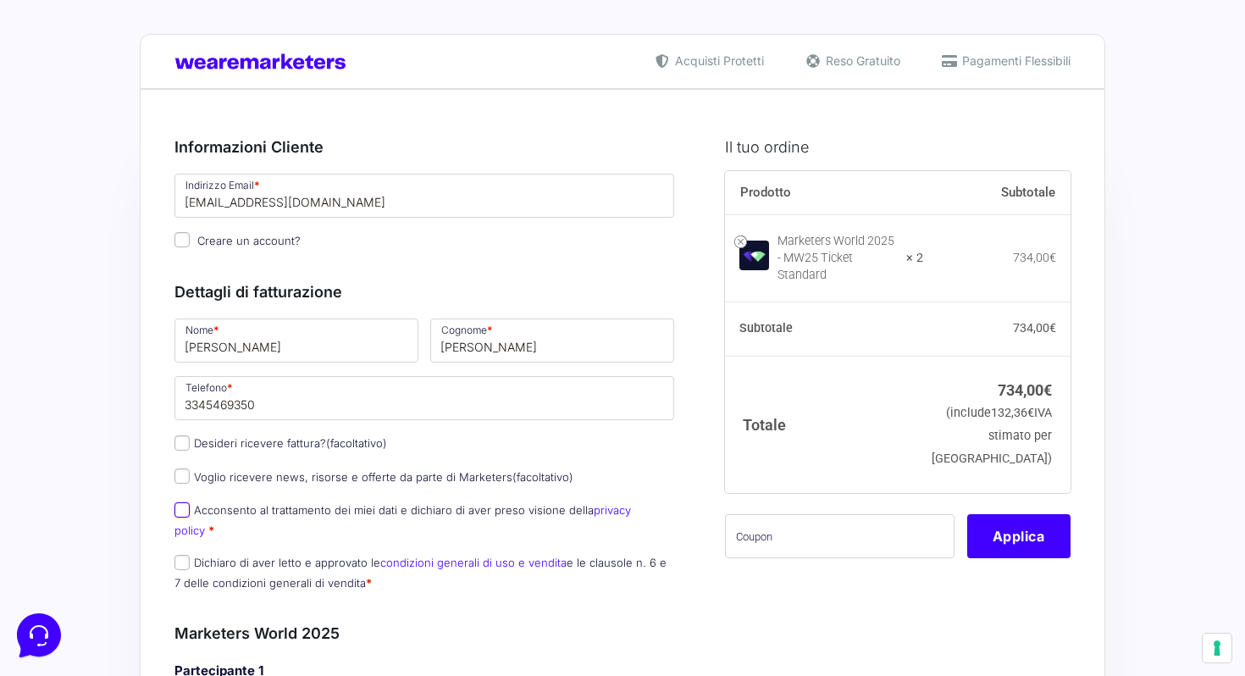
click at [185, 514] on input "Acconsento al trattamento dei miei dati e dichiaro di aver preso visione della …" at bounding box center [181, 509] width 15 height 15
checkbox input "true"
click at [186, 555] on input "Dichiaro di aver letto e approvato le condizioni generali di uso e vendita e le…" at bounding box center [181, 562] width 15 height 15
checkbox input "true"
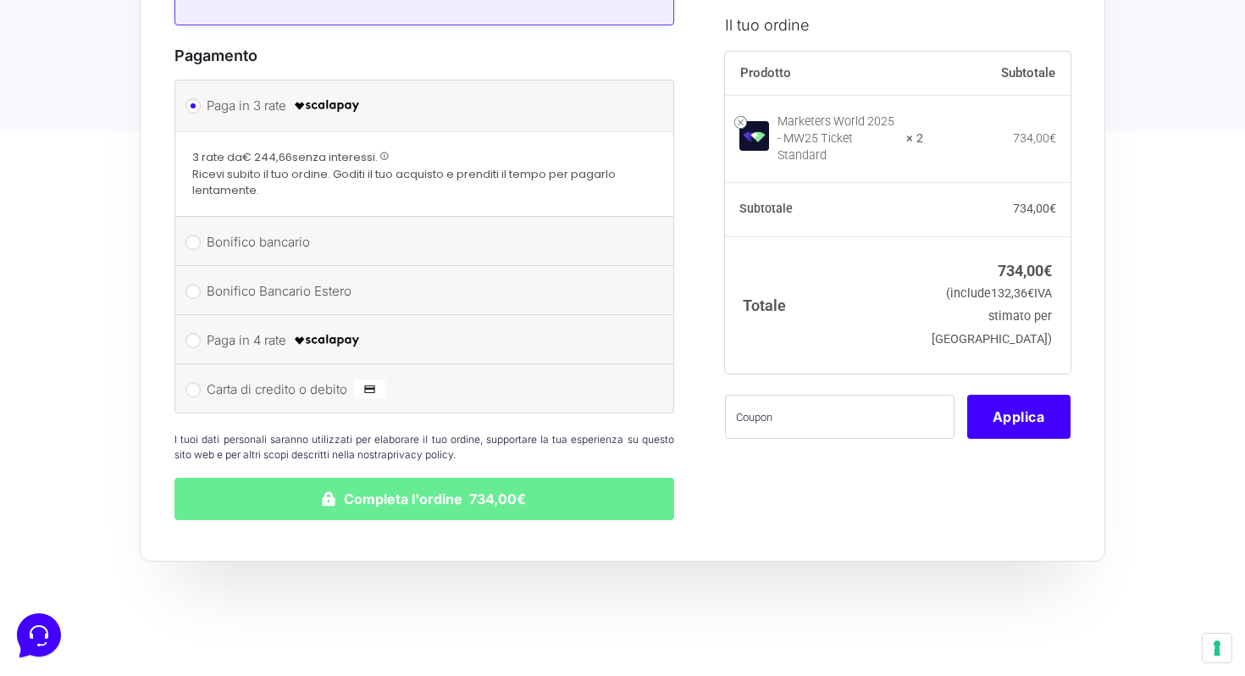
scroll to position [2009, 0]
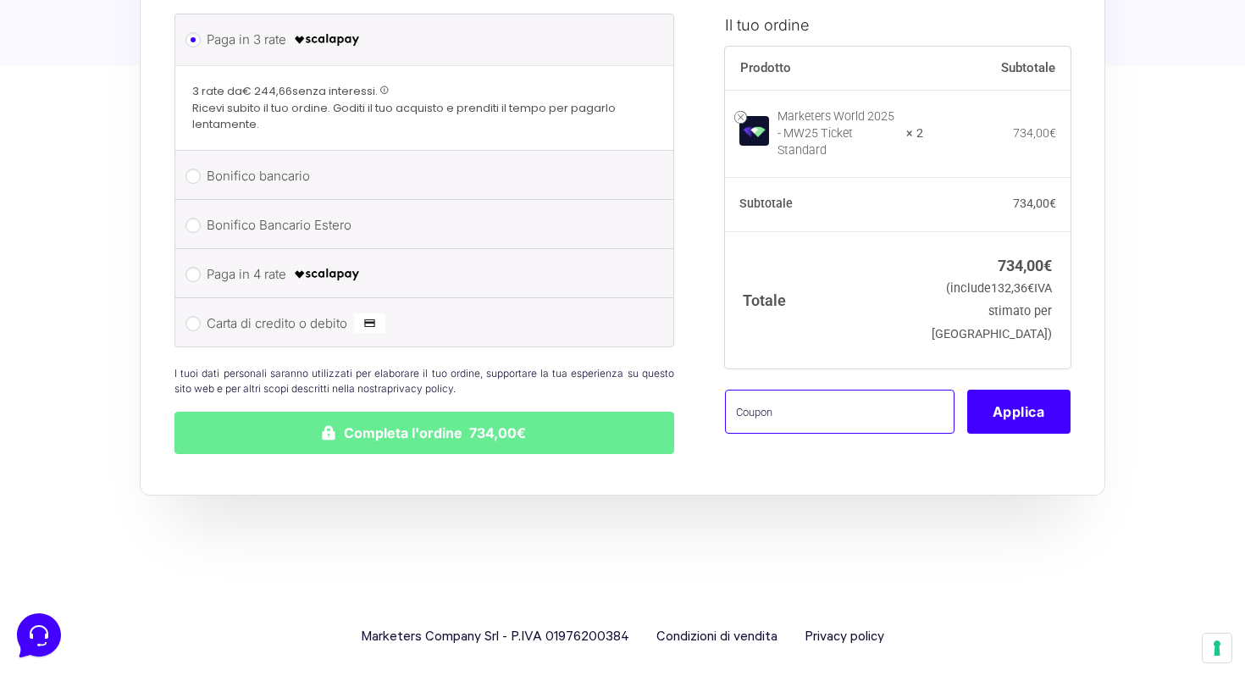
click at [793, 396] on input "text" at bounding box center [839, 411] width 229 height 44
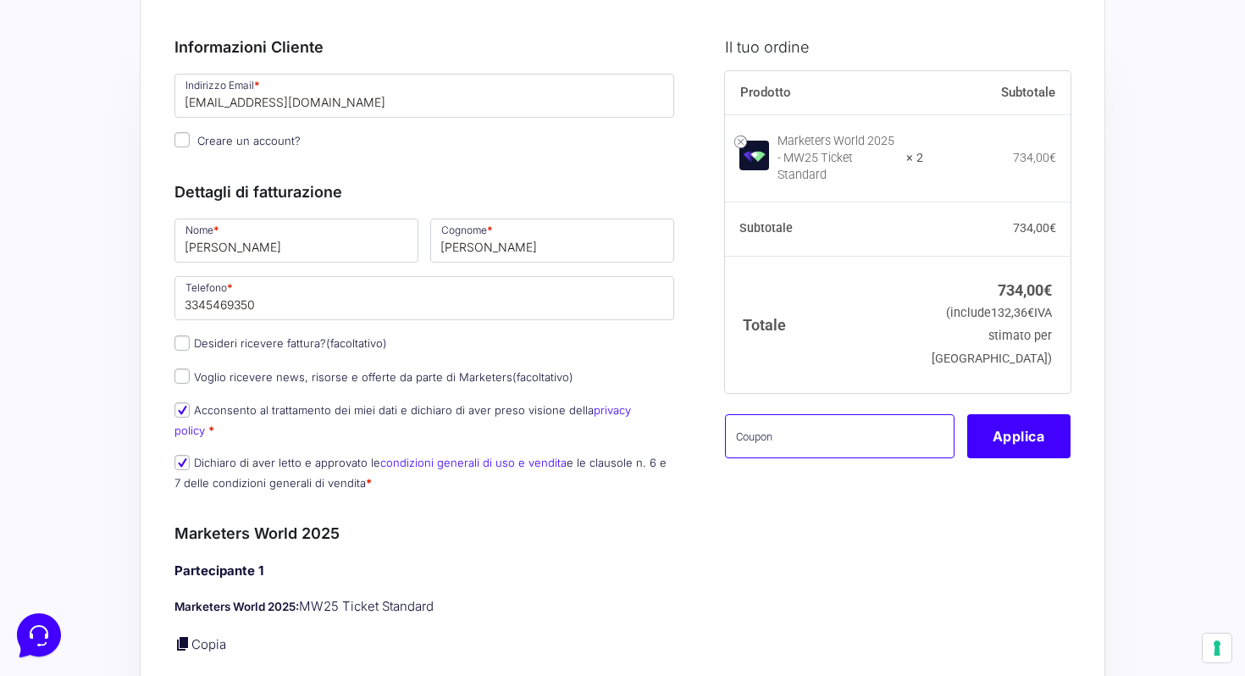
scroll to position [0, 0]
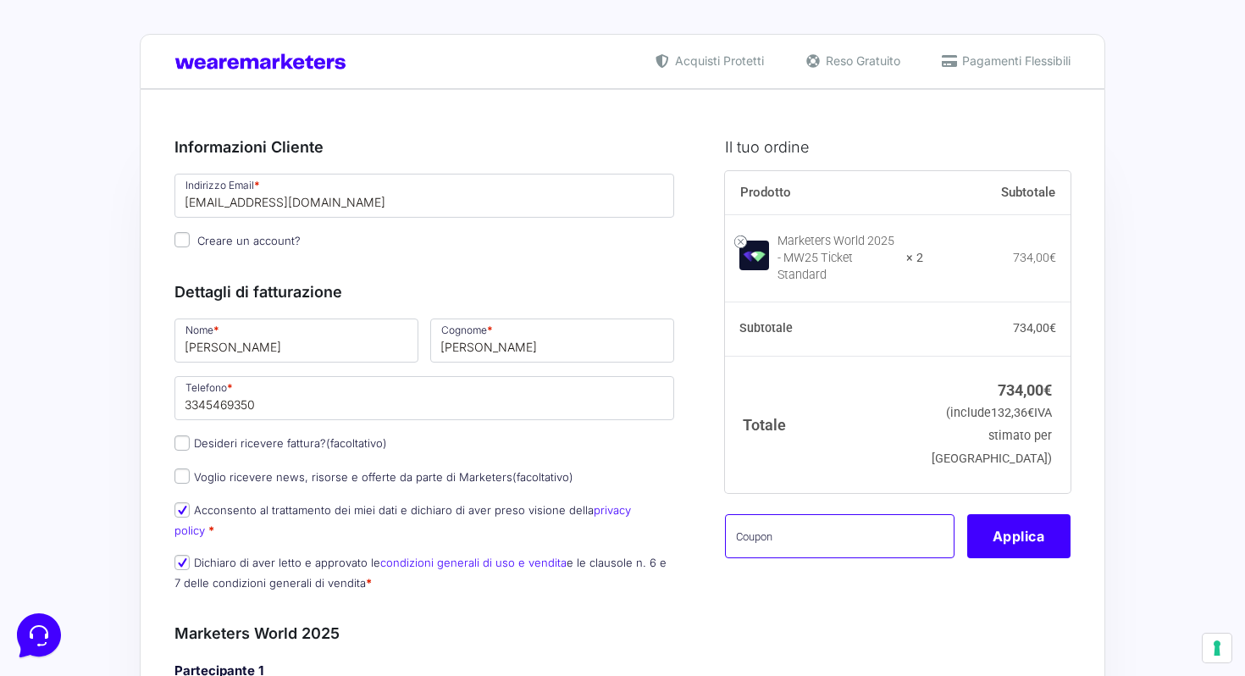
paste input "mrk100offmwtest"
type input "mrk100offmwtest"
click at [1008, 555] on button "Applica" at bounding box center [1018, 536] width 103 height 44
click at [1006, 544] on button "Applica" at bounding box center [1018, 536] width 103 height 44
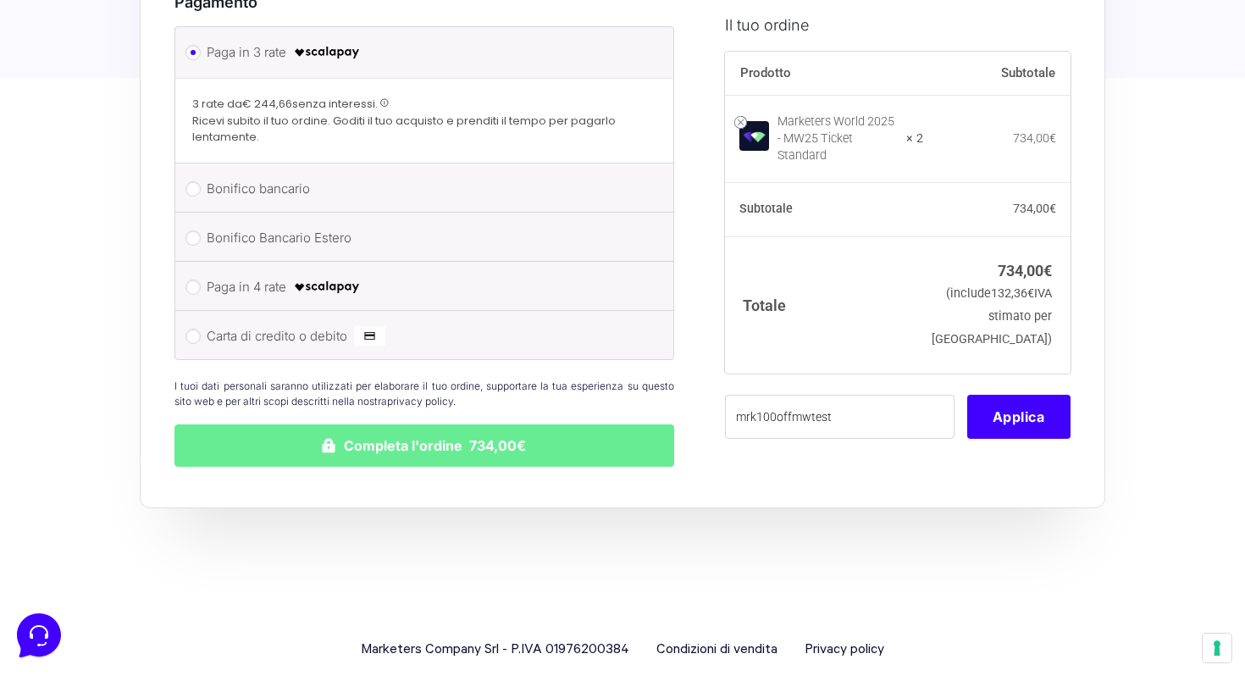
scroll to position [2009, 0]
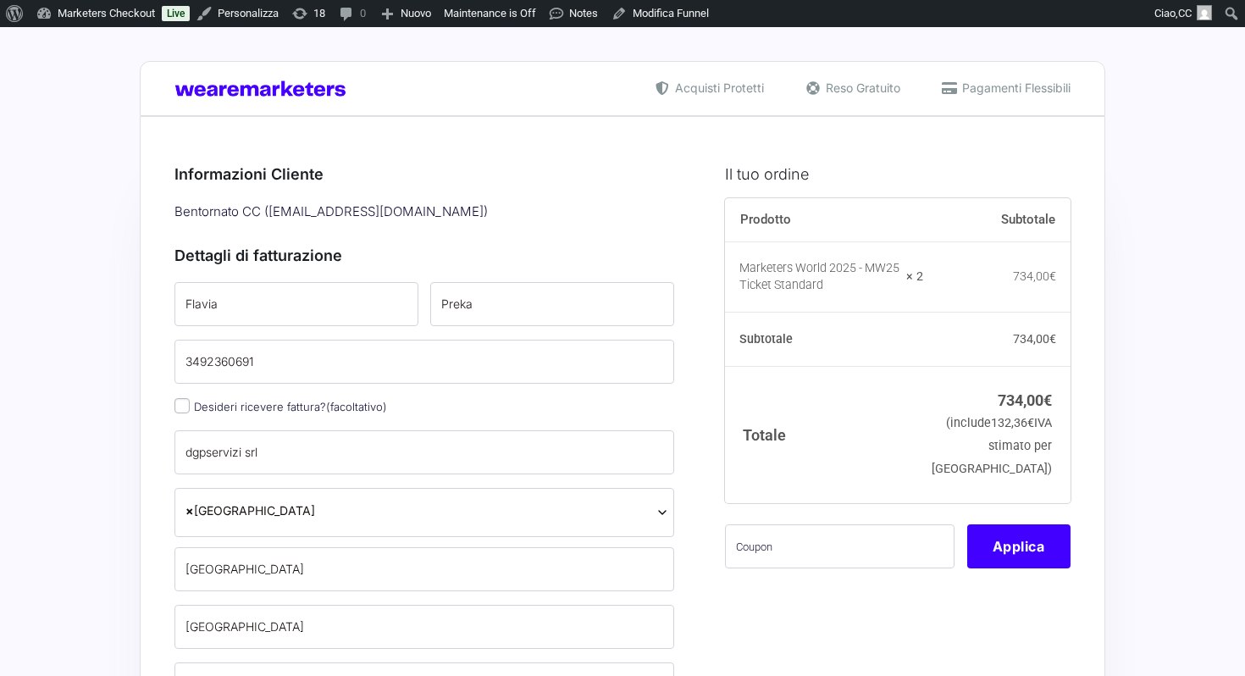
type input "[PERSON_NAME]"
type input "Gilardoni"
type input "3345469350"
select select
type input "Valerio"
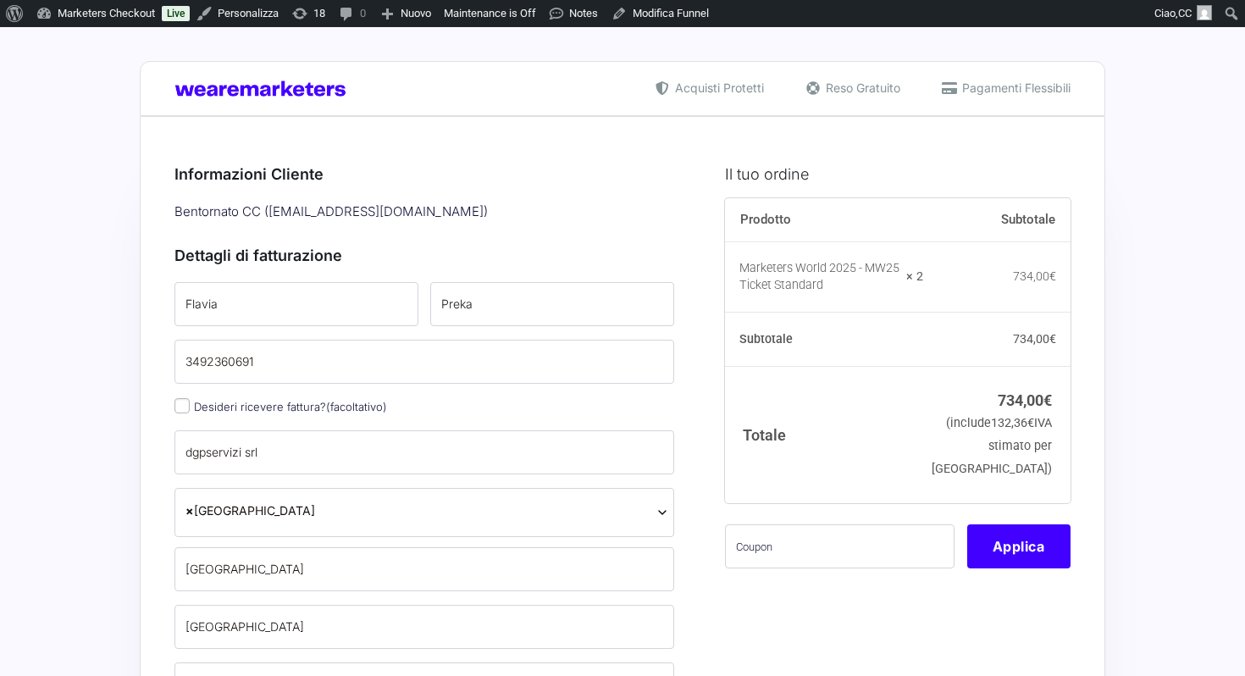
type input "Novelli"
type input "valerio.novelli@gmail.com"
type input "Viviana"
type input "Mosca"
type input "vivianamosc@gmail.com"
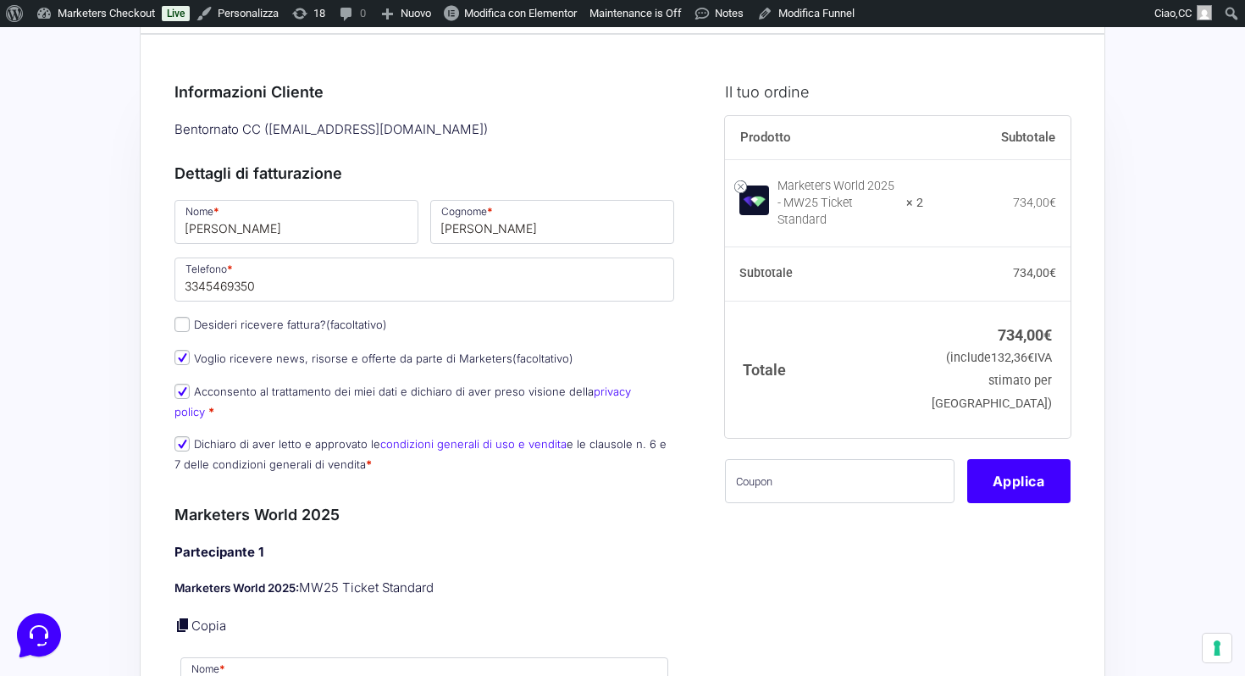
scroll to position [96, 0]
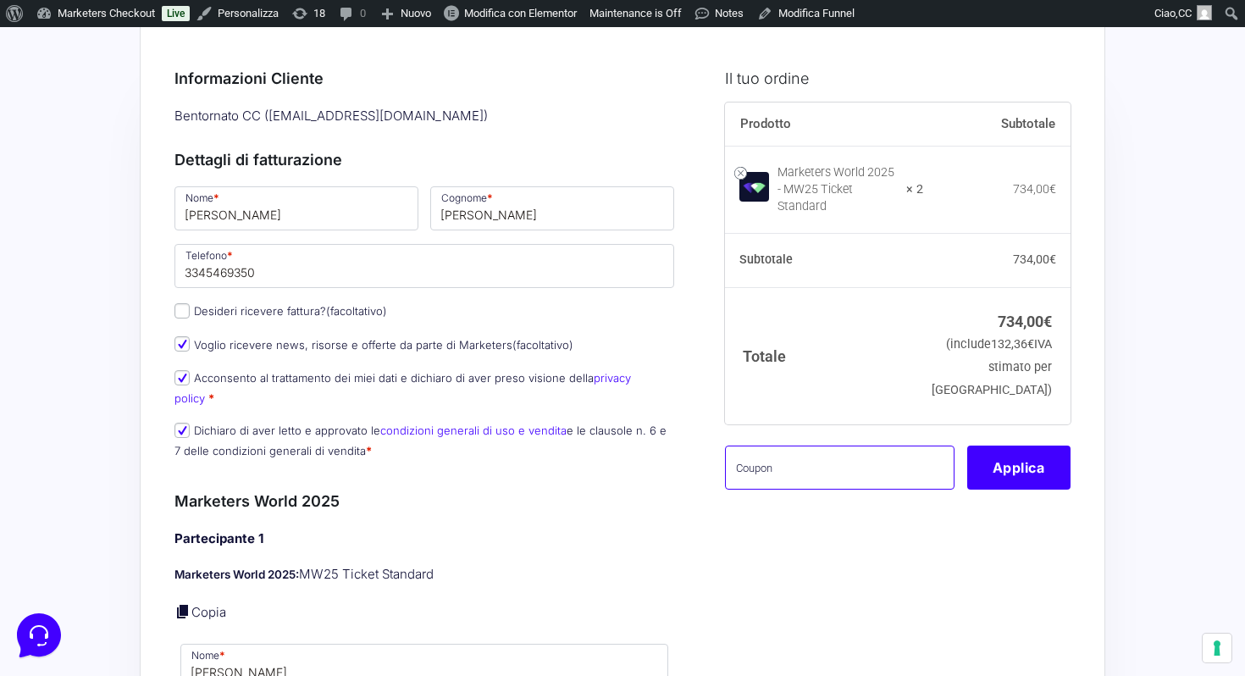
click at [876, 482] on input "text" at bounding box center [839, 467] width 229 height 44
paste input "mrk100offmwtest"
type input "mrk100offmwtest"
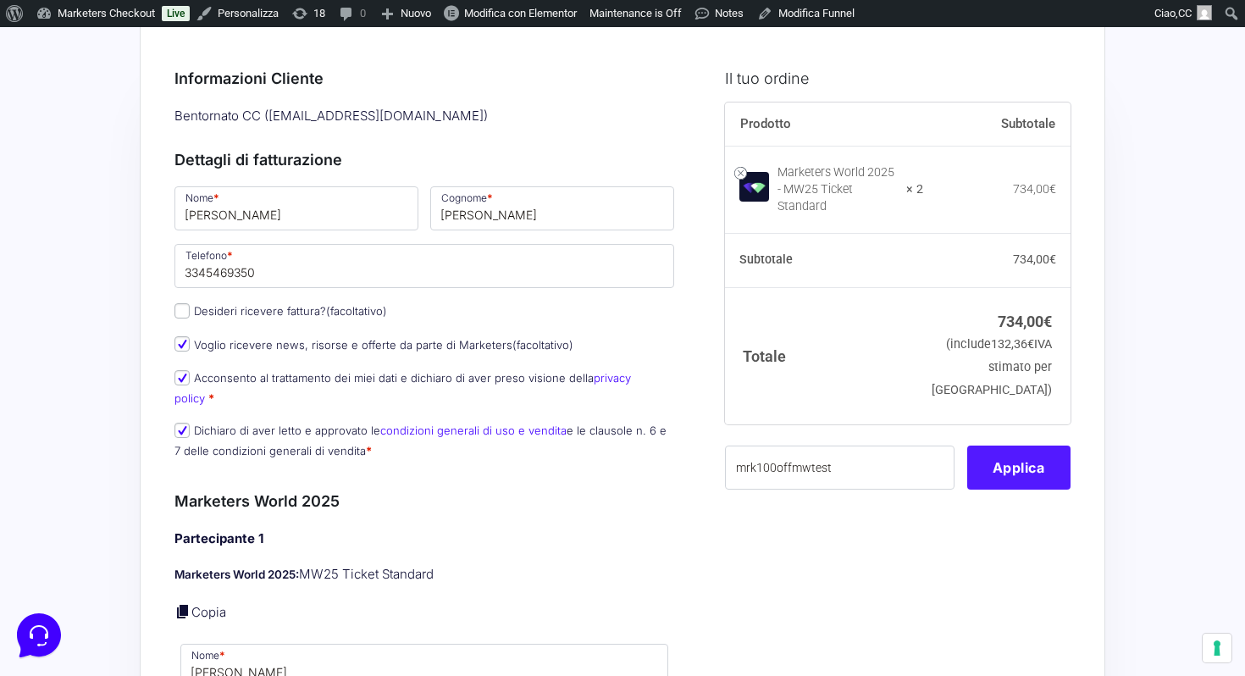
click at [1016, 483] on button "Applica" at bounding box center [1018, 467] width 103 height 44
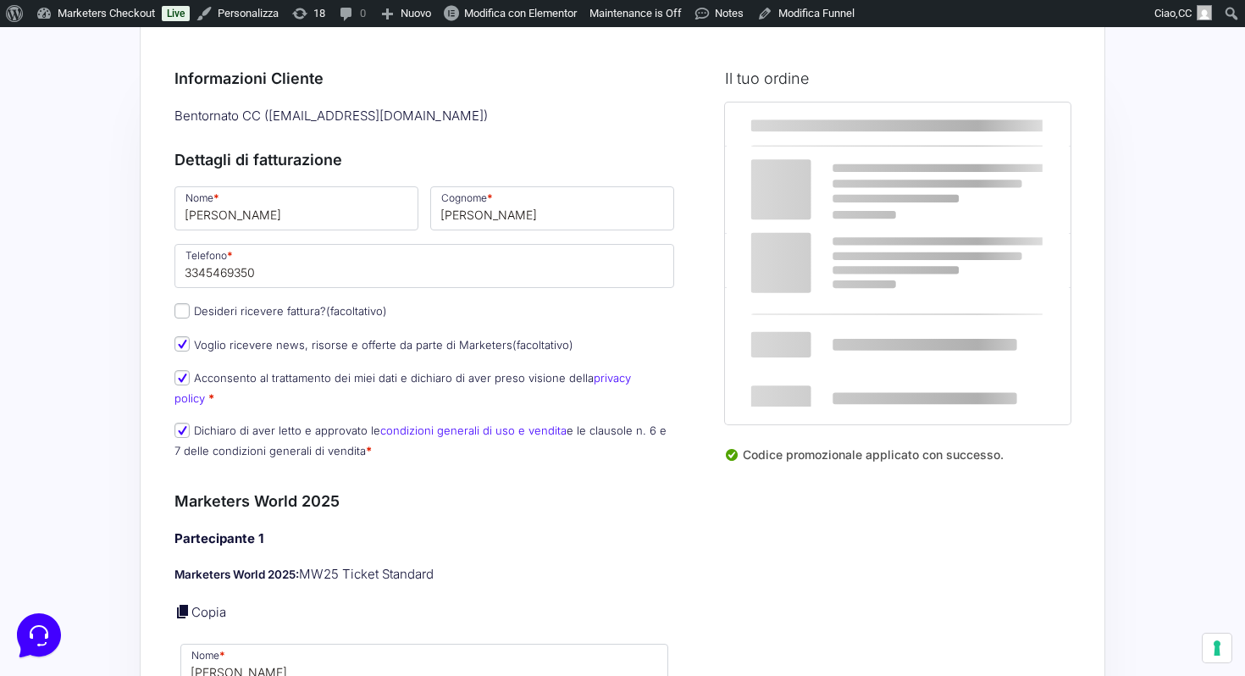
click at [1016, 478] on div "Codice promozionale applicato con successo." at bounding box center [897, 461] width 345 height 32
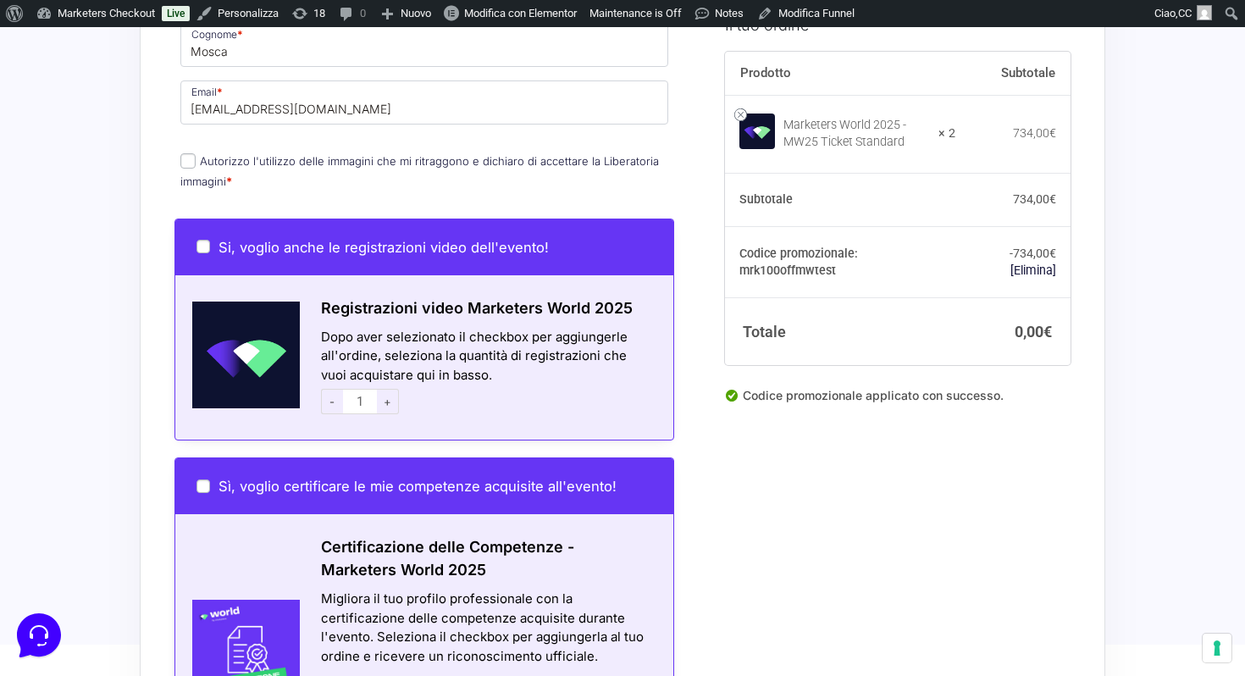
scroll to position [1141, 0]
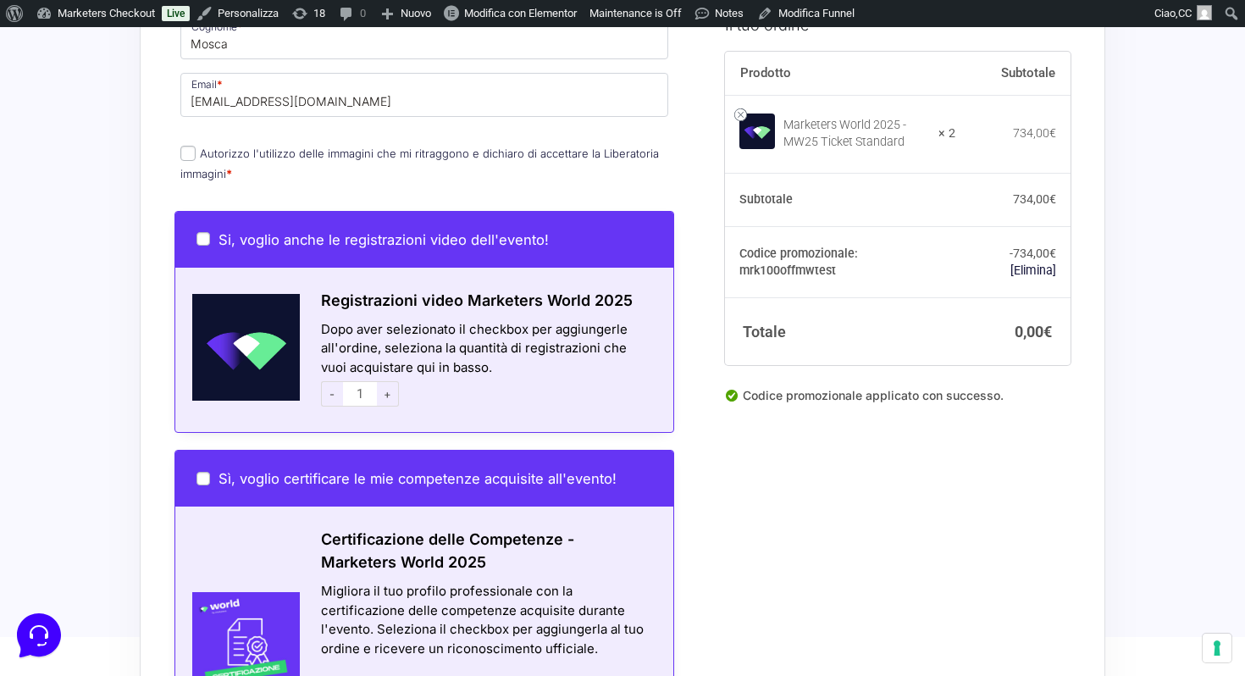
click at [185, 146] on input "Autorizzo l'utilizzo delle immagini che mi ritraggono e dichiaro di accettare l…" at bounding box center [187, 153] width 15 height 15
checkbox input "true"
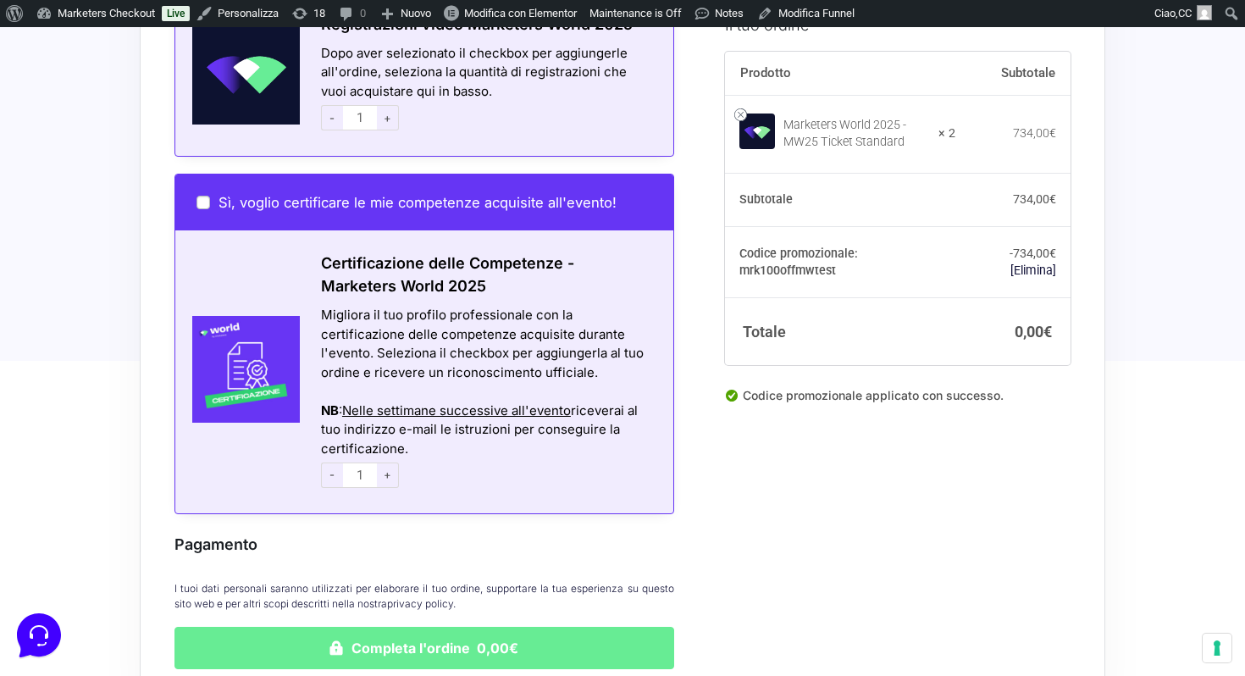
scroll to position [1632, 0]
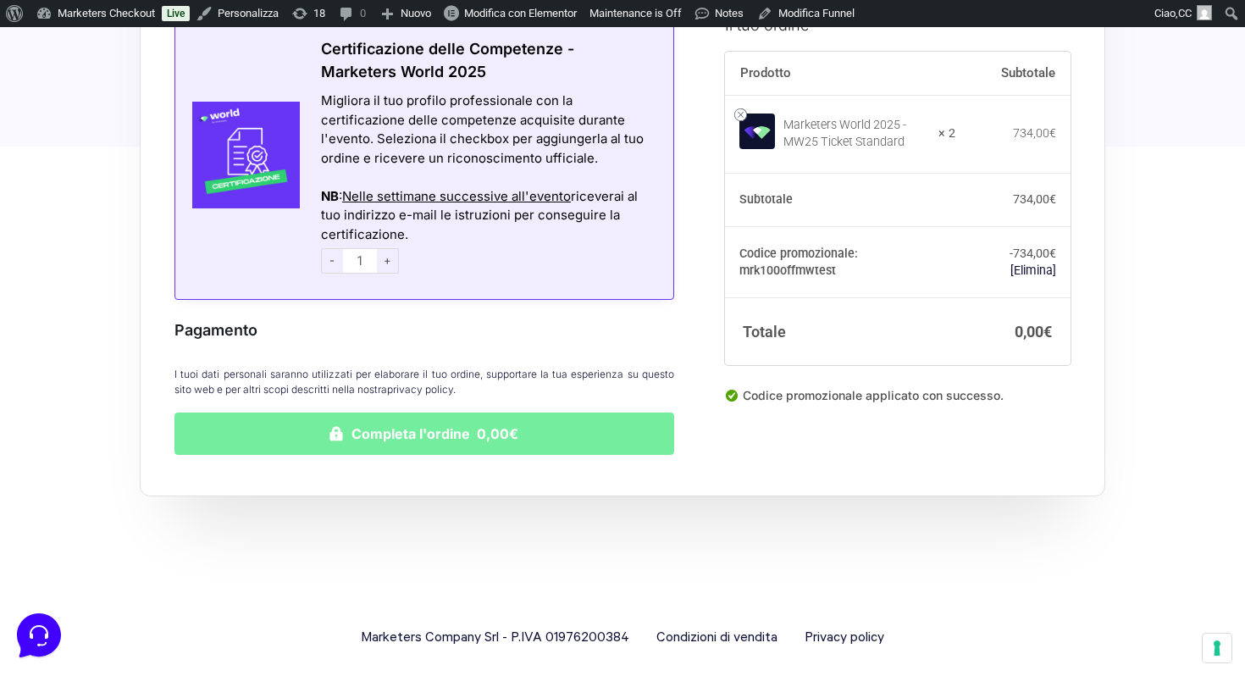
click at [485, 415] on button "Completa l'ordine 0,00€" at bounding box center [424, 433] width 500 height 42
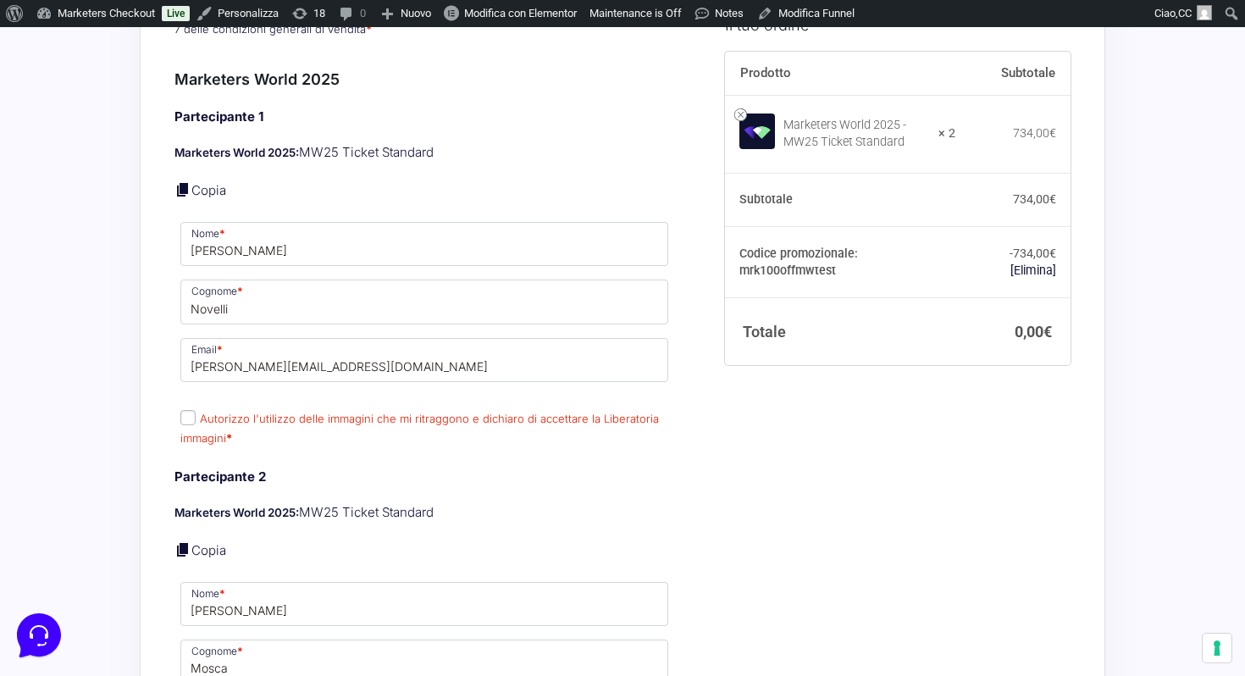
scroll to position [606, 0]
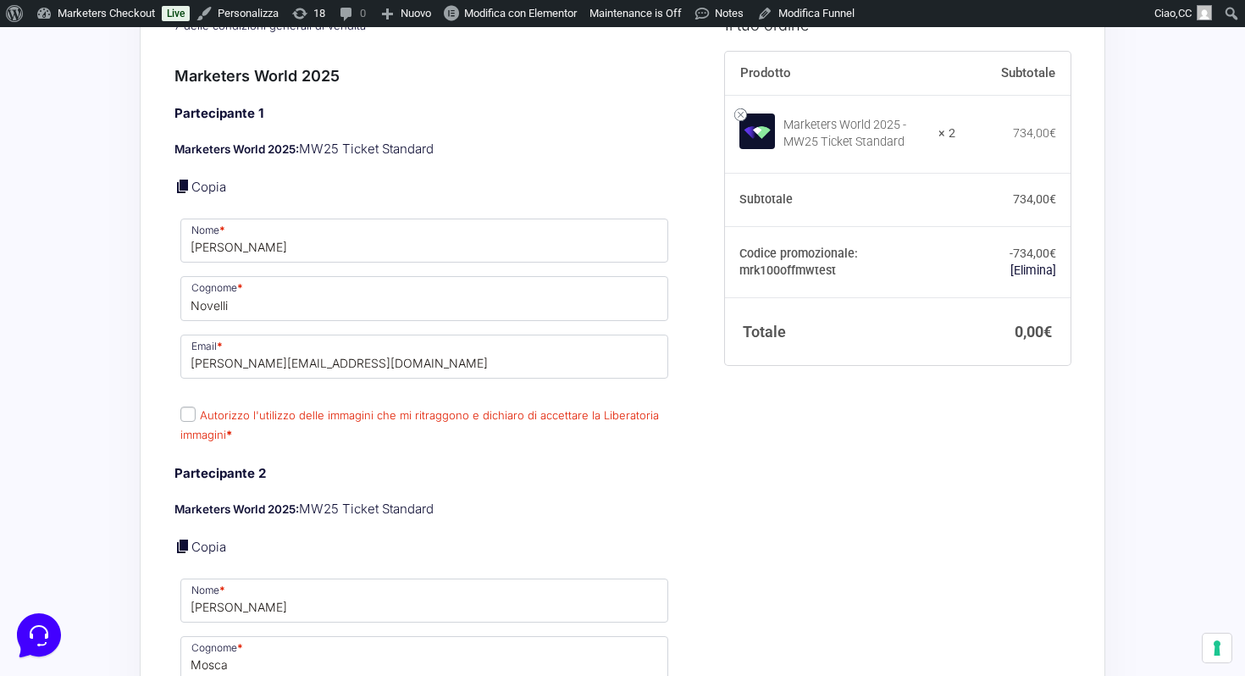
click at [191, 406] on input "Autorizzo l'utilizzo delle immagini che mi ritraggono e dichiaro di accettare l…" at bounding box center [187, 413] width 15 height 15
checkbox input "true"
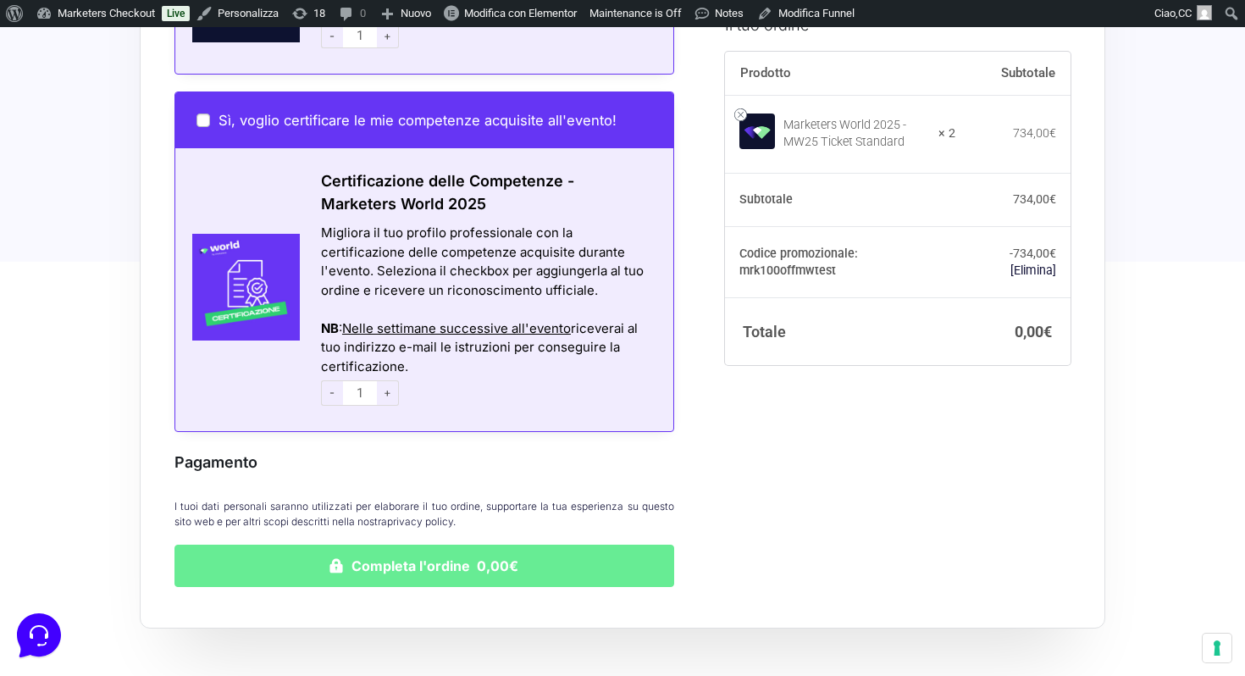
scroll to position [1717, 0]
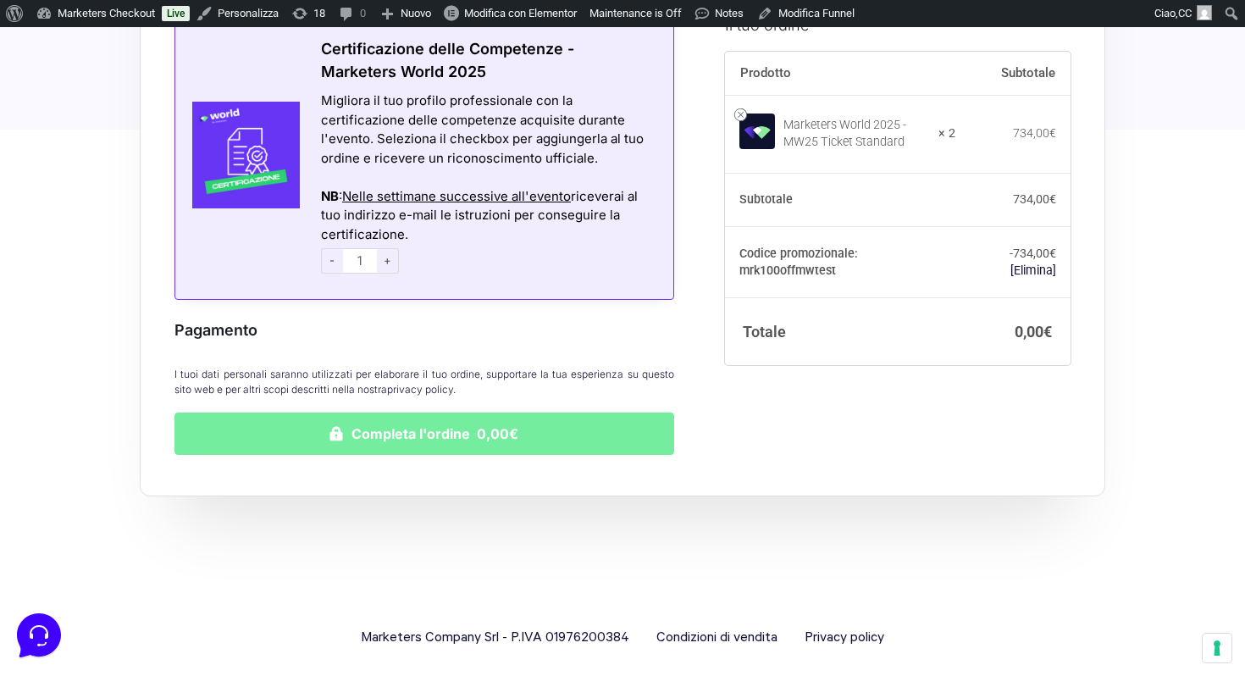
click at [387, 425] on button "Completa l'ordine 0,00€" at bounding box center [424, 433] width 500 height 42
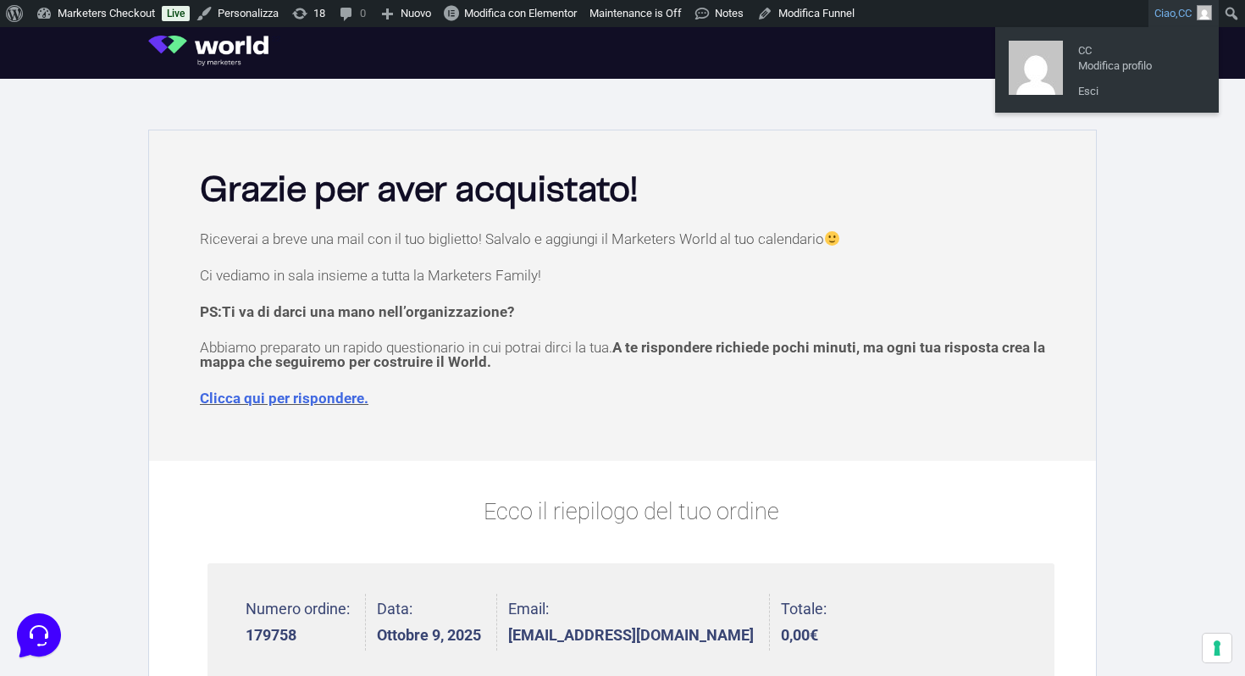
click at [1178, 15] on span "CC" at bounding box center [1185, 13] width 14 height 13
click at [1080, 97] on link "Esci" at bounding box center [1136, 91] width 135 height 22
